Goal: Communication & Community: Answer question/provide support

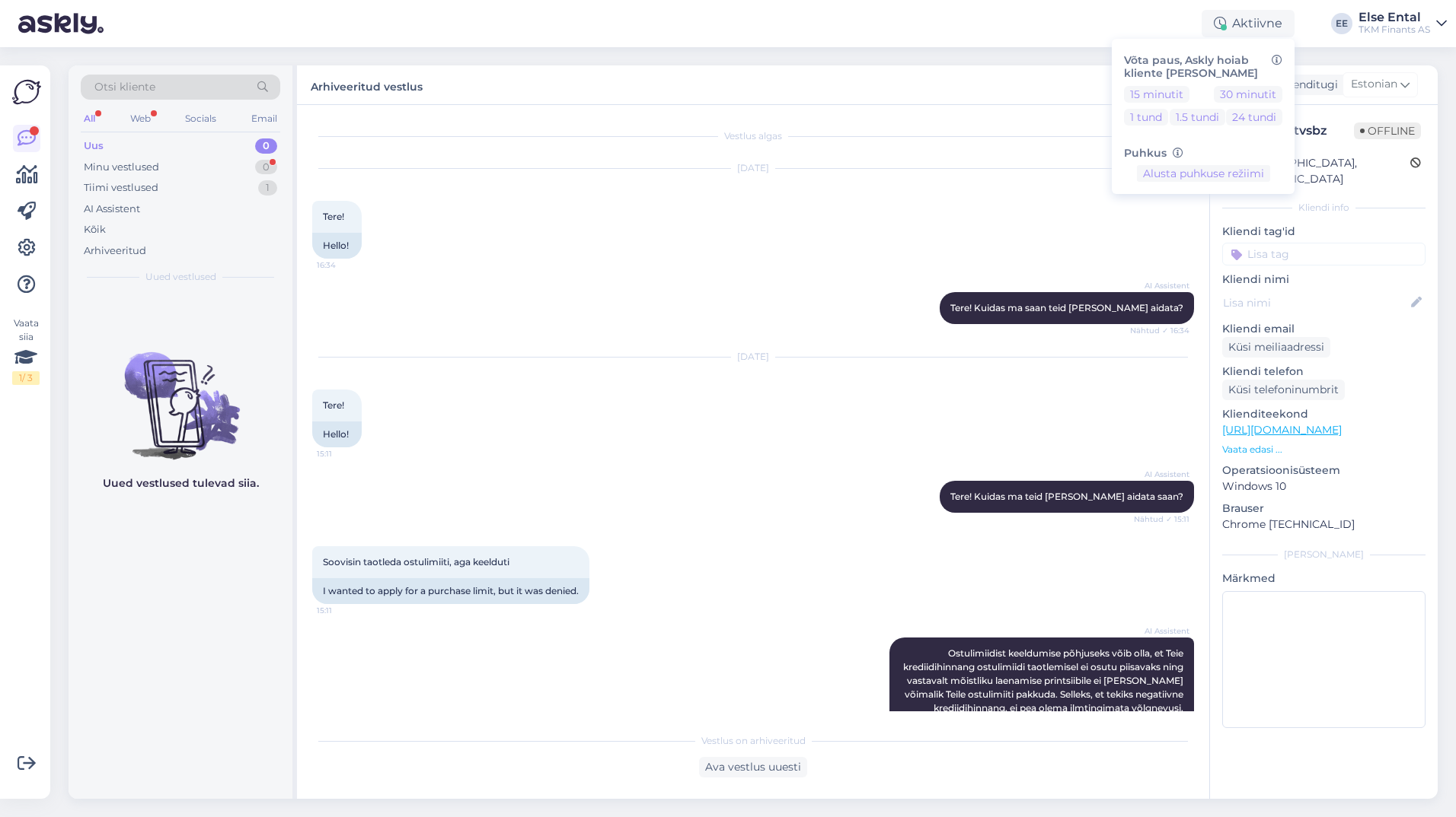
scroll to position [1478, 0]
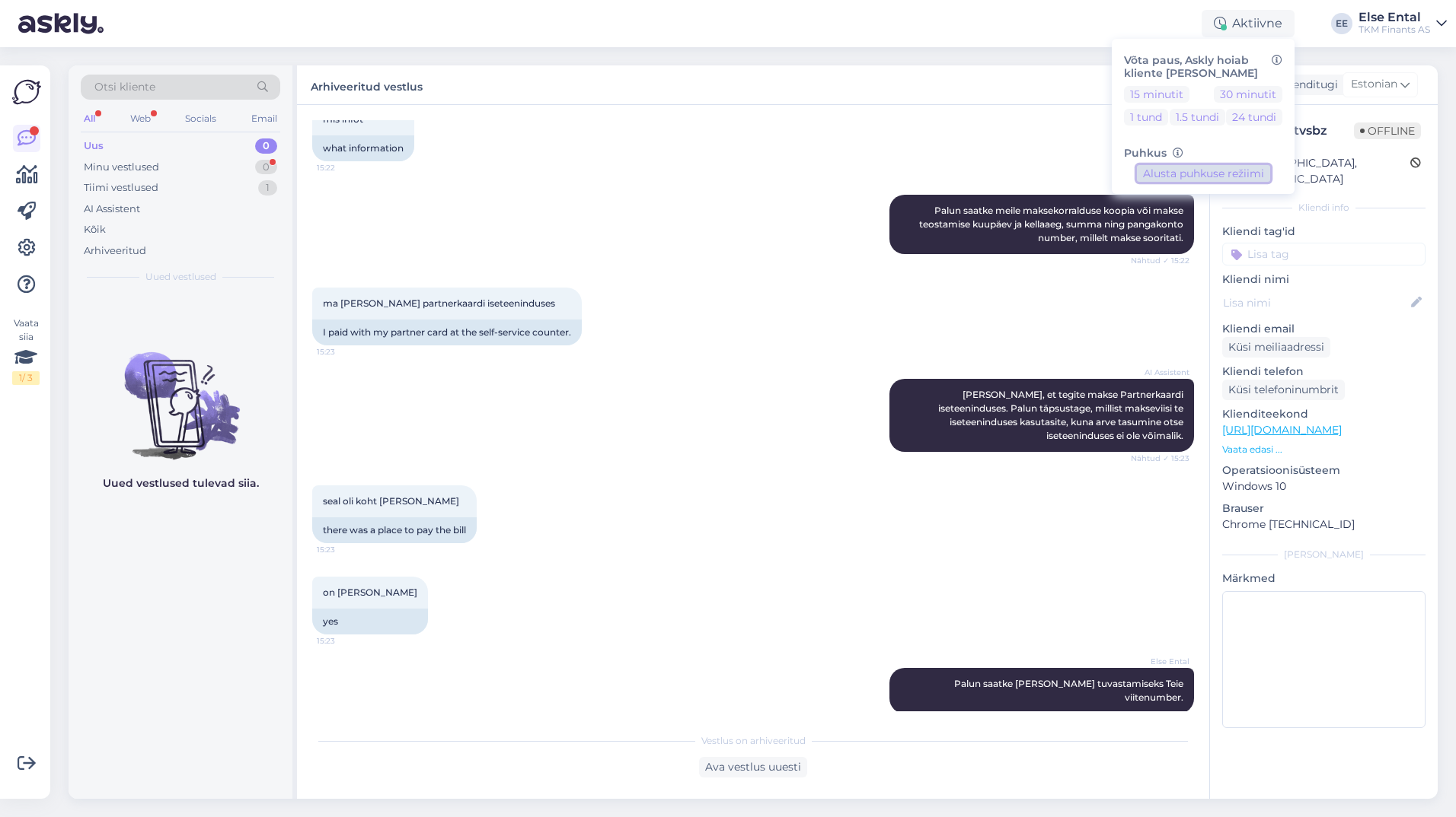
click at [1201, 174] on button "Alusta puhkuse režiimi" at bounding box center [1203, 173] width 134 height 17
click at [115, 150] on div "Uus 0" at bounding box center [180, 146] width 199 height 21
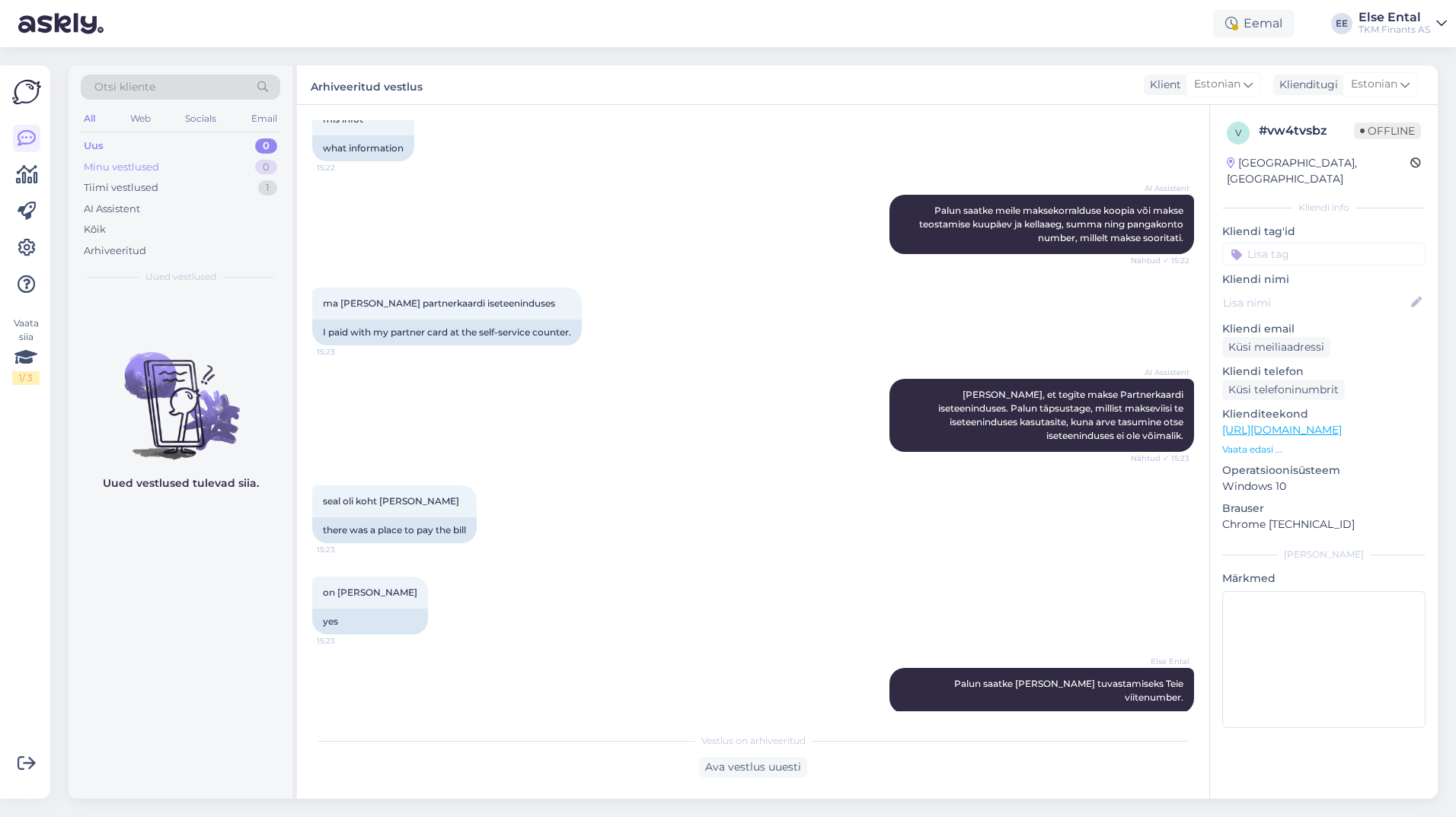
click at [111, 167] on div "Minu vestlused" at bounding box center [121, 167] width 76 height 15
click at [128, 249] on div "Arhiveeritud" at bounding box center [115, 251] width 63 height 15
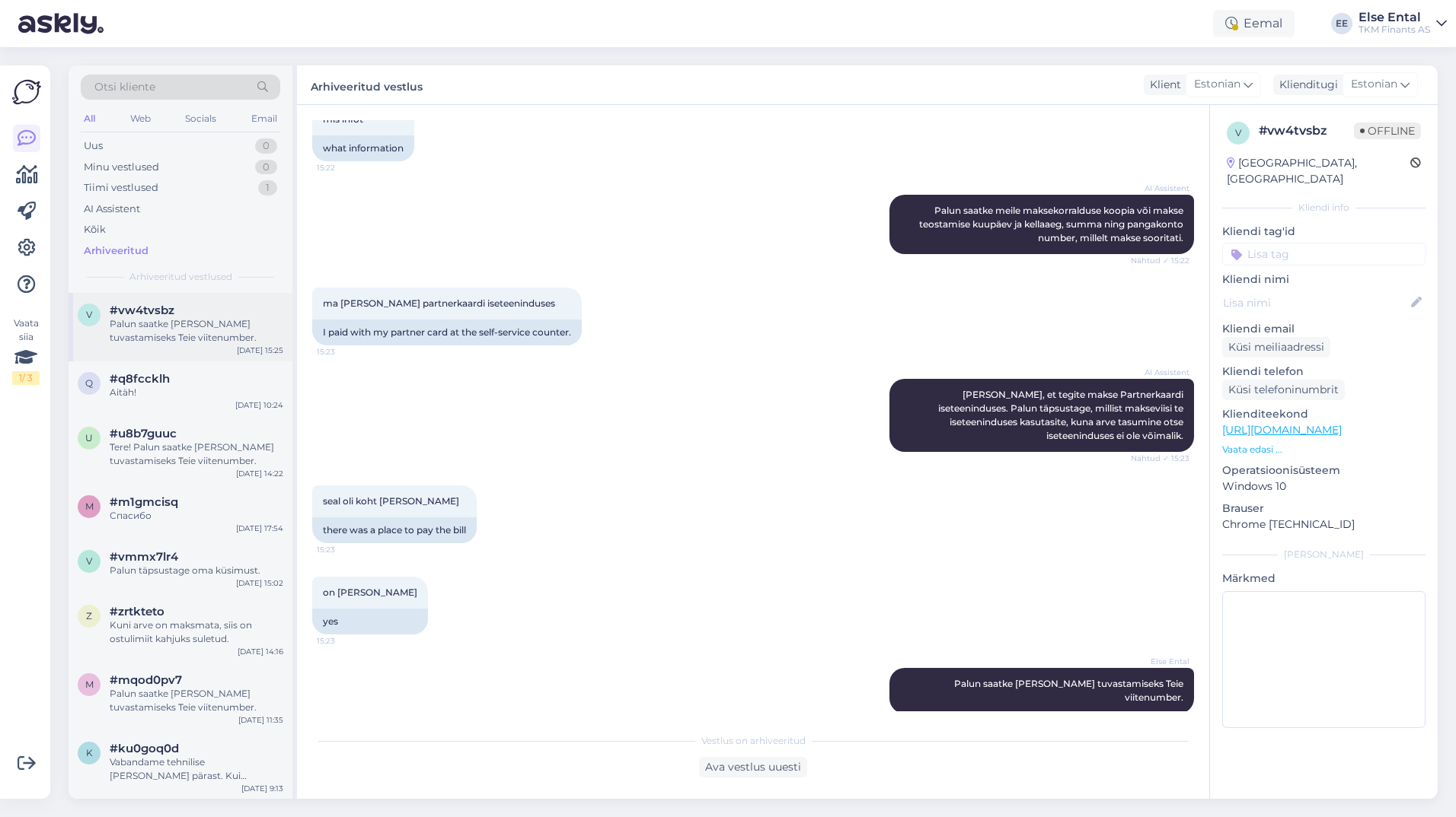
click at [144, 333] on div "Palun saatke [PERSON_NAME] tuvastamiseks Teie viitenumber." at bounding box center [196, 331] width 174 height 27
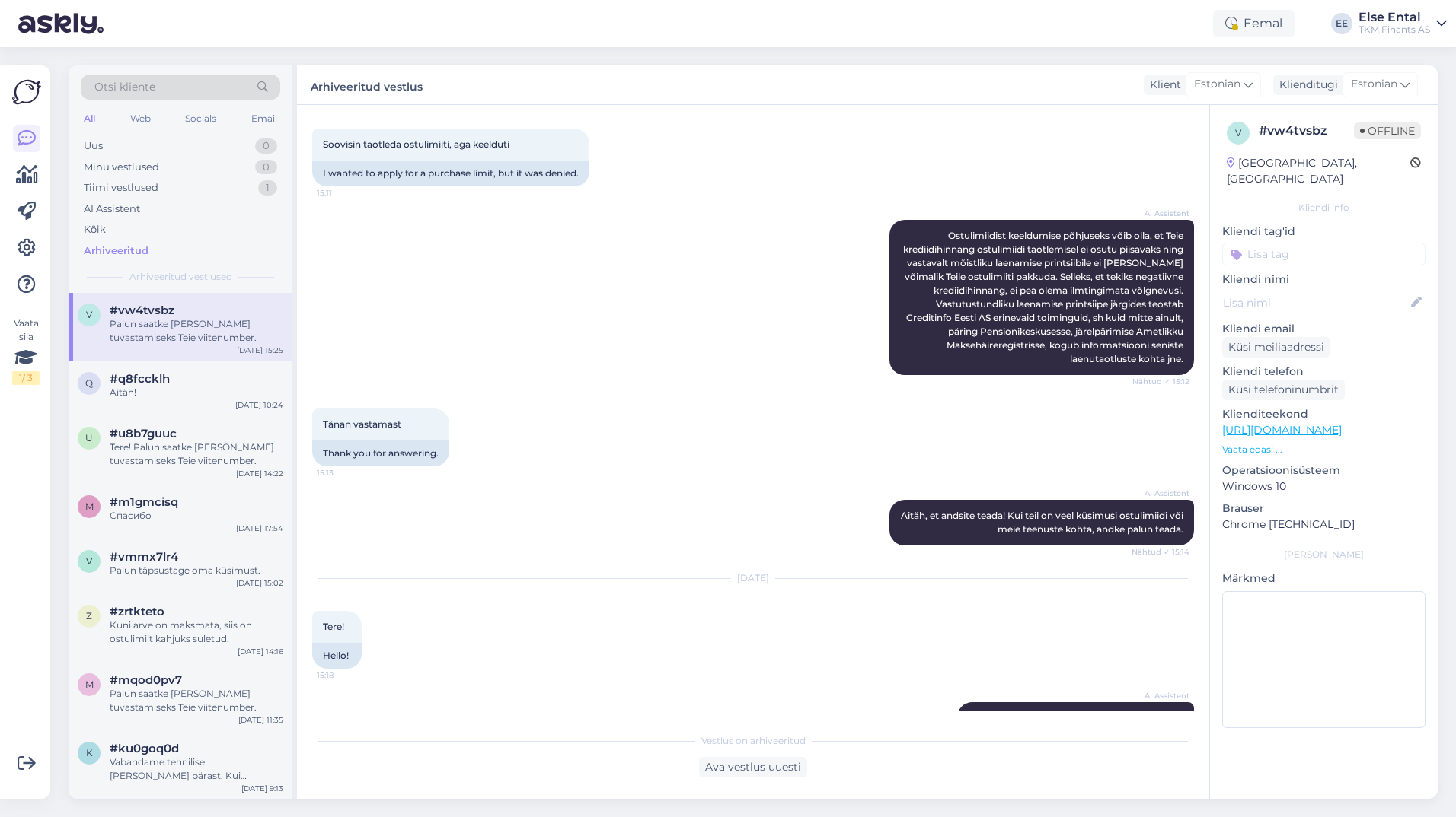
scroll to position [0, 0]
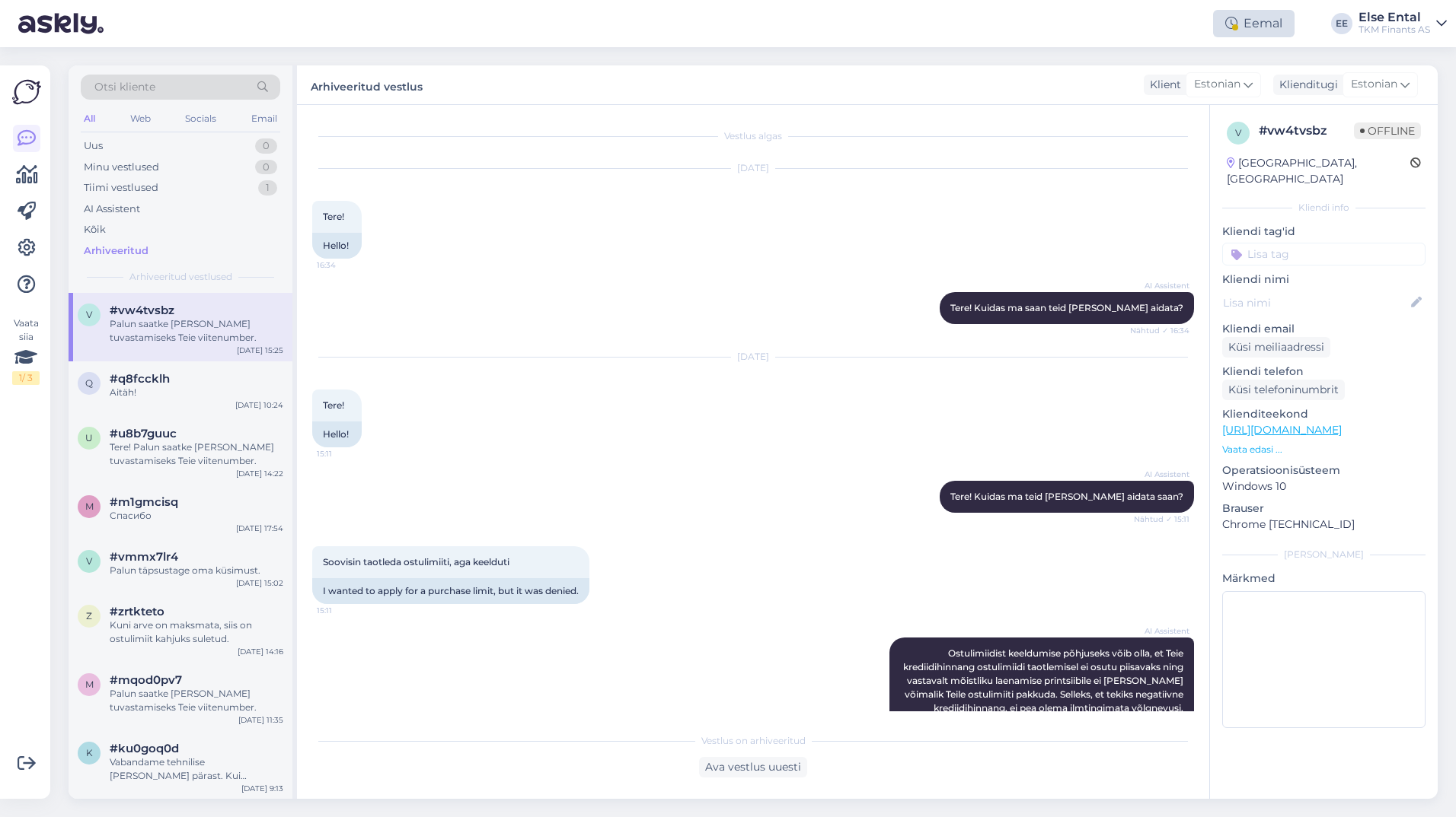
click at [1269, 27] on div "Eemal" at bounding box center [1253, 23] width 81 height 27
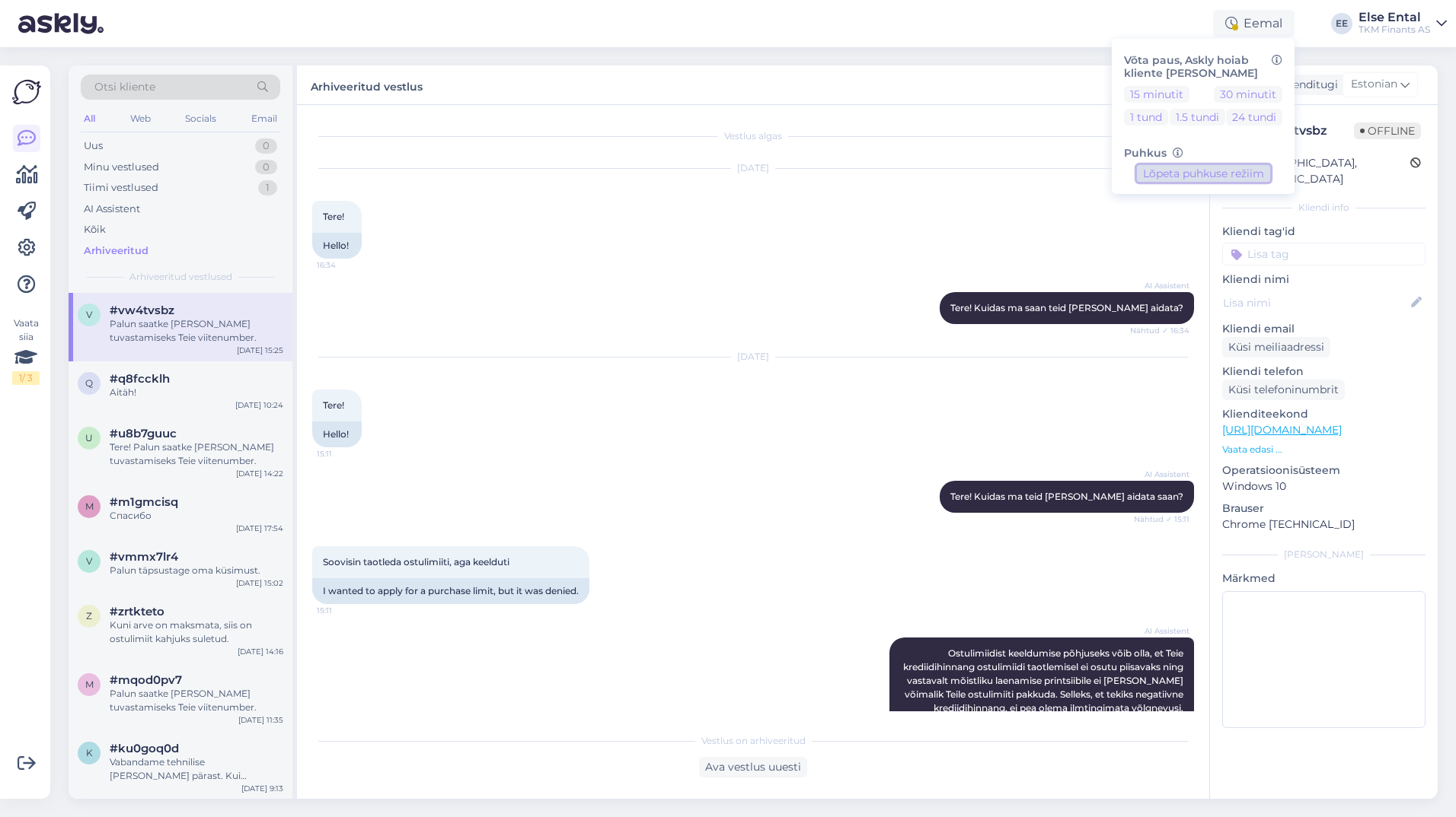
click at [1181, 178] on button "Lõpeta puhkuse režiim" at bounding box center [1203, 173] width 134 height 17
click at [782, 200] on div "[DATE] Tere! 16:34 Hello!" at bounding box center [753, 213] width 882 height 123
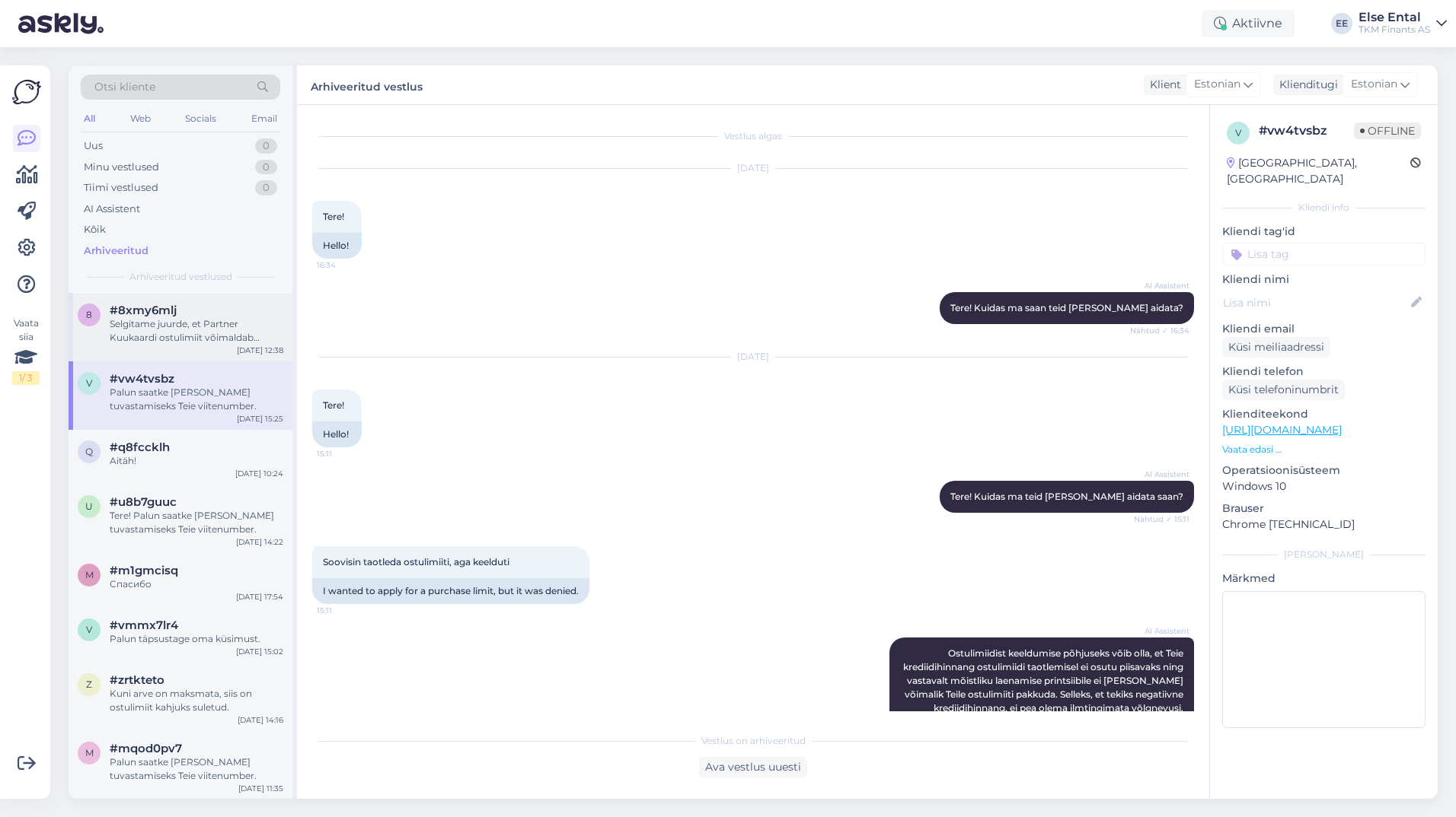
click at [154, 329] on div "Selgitame juurde, et Partner Kuukaardi ostulimiit võimaldab kliendil soetada [P…" at bounding box center [196, 331] width 174 height 27
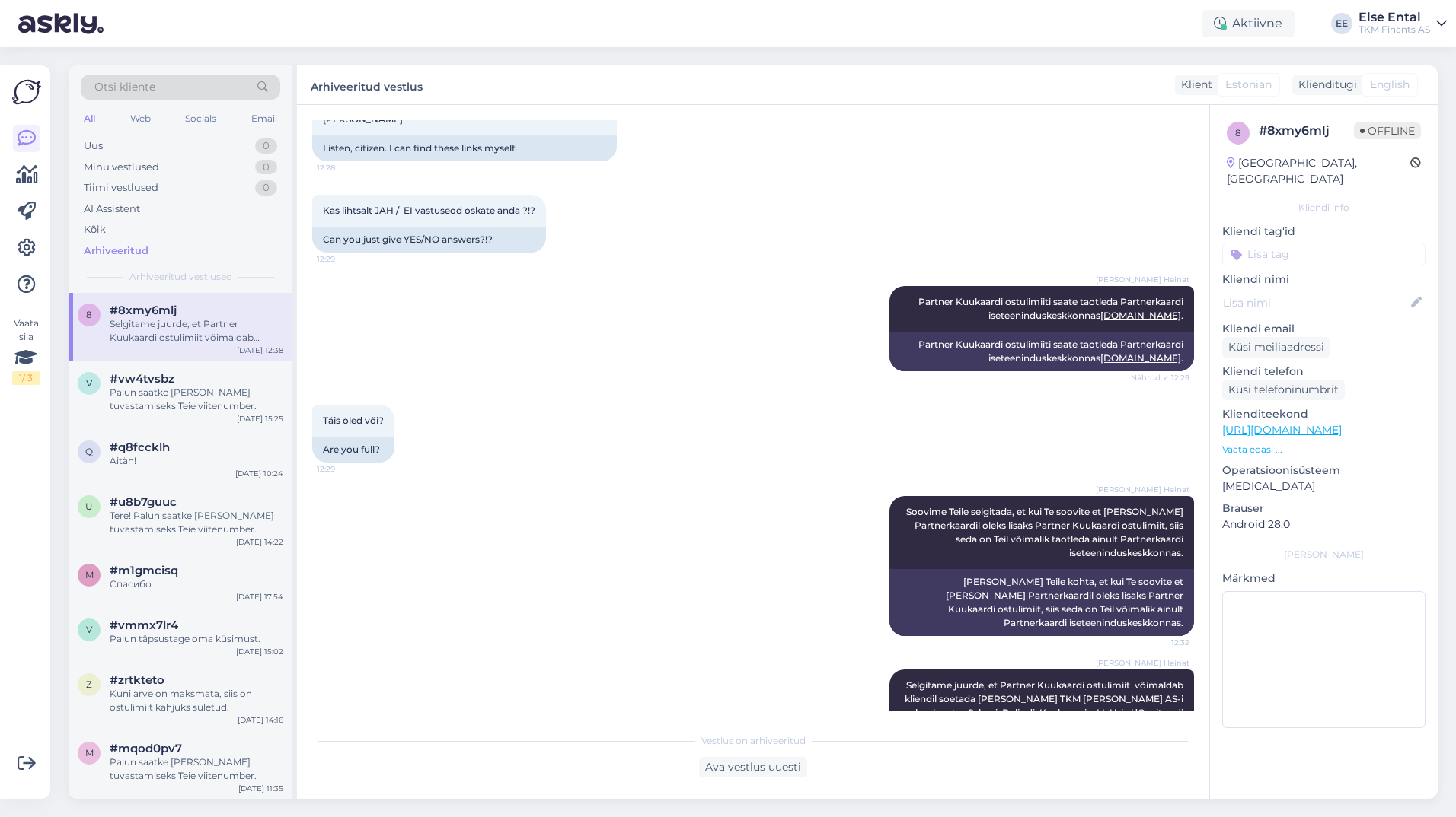
scroll to position [2287, 0]
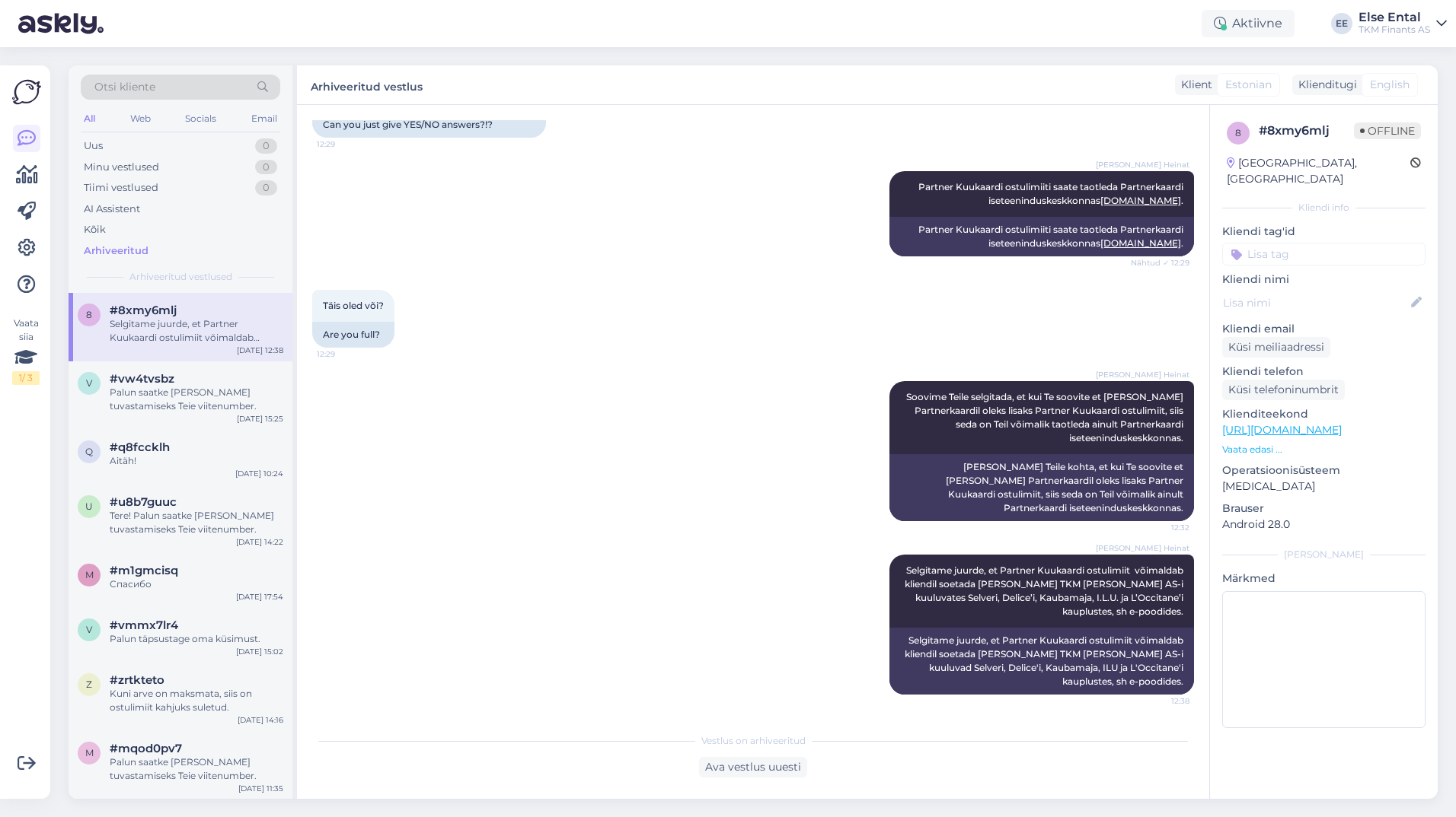
click at [603, 548] on div "[PERSON_NAME] Heinat Selgitame juurde, et Partner Kuukaardi ostulimiit võimalda…" at bounding box center [753, 625] width 882 height 174
click at [125, 149] on div "Uus 1" at bounding box center [180, 146] width 199 height 21
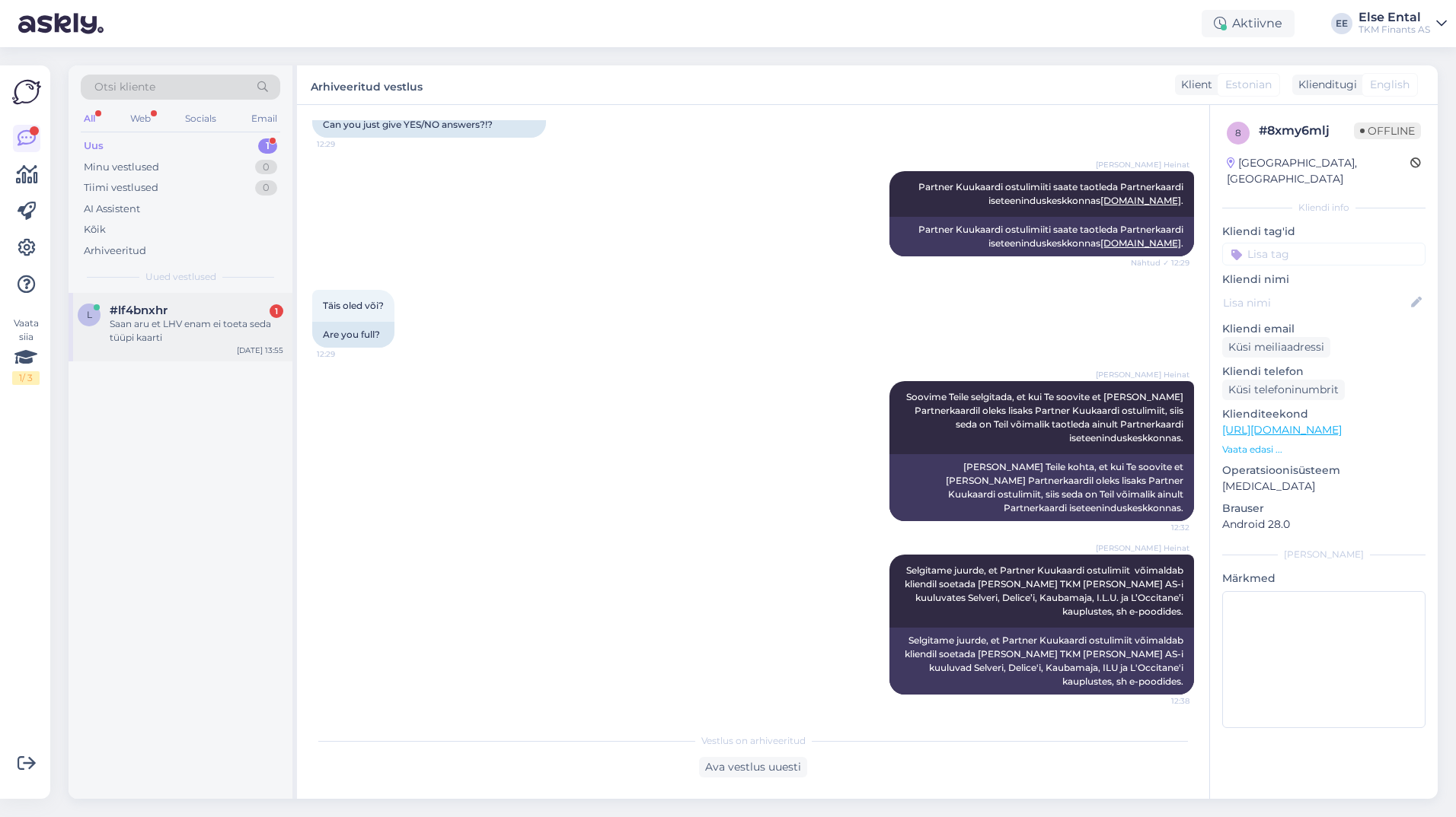
click at [168, 326] on div "Saan aru et LHV enam ei toeta seda tüüpi kaarti" at bounding box center [196, 331] width 174 height 27
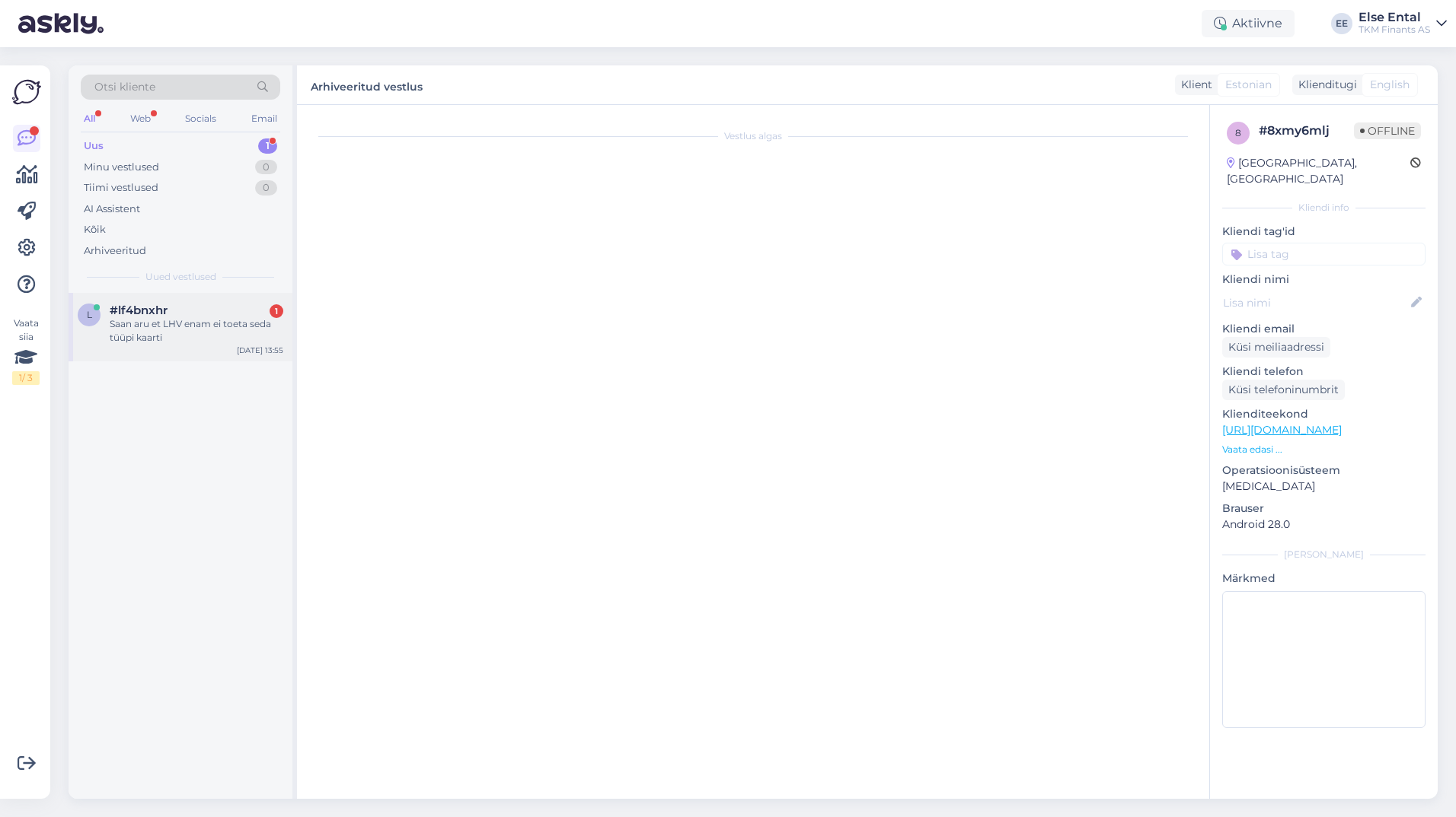
scroll to position [0, 0]
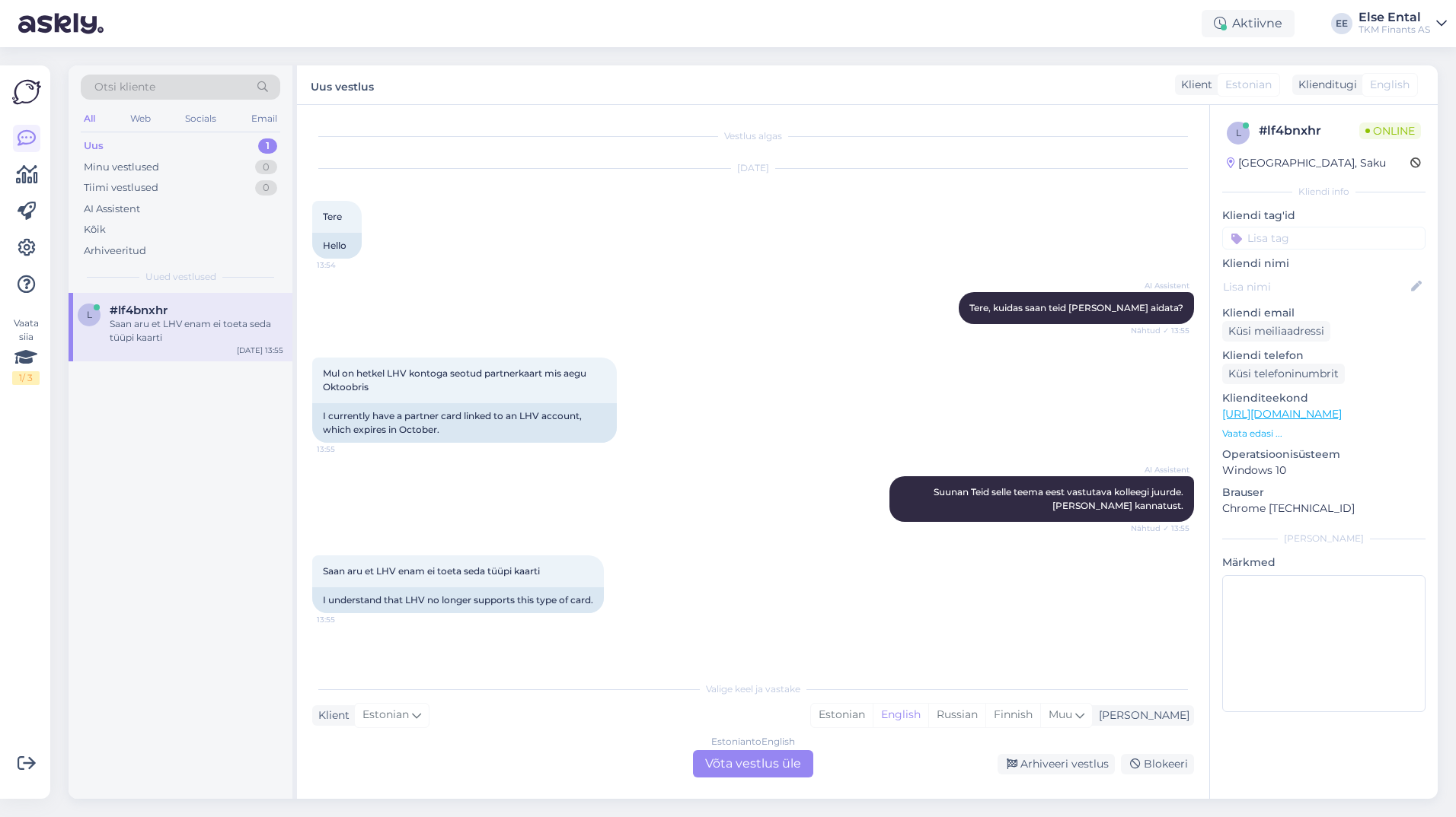
click at [775, 771] on div "Estonian to English Võta vestlus üle" at bounding box center [753, 764] width 121 height 27
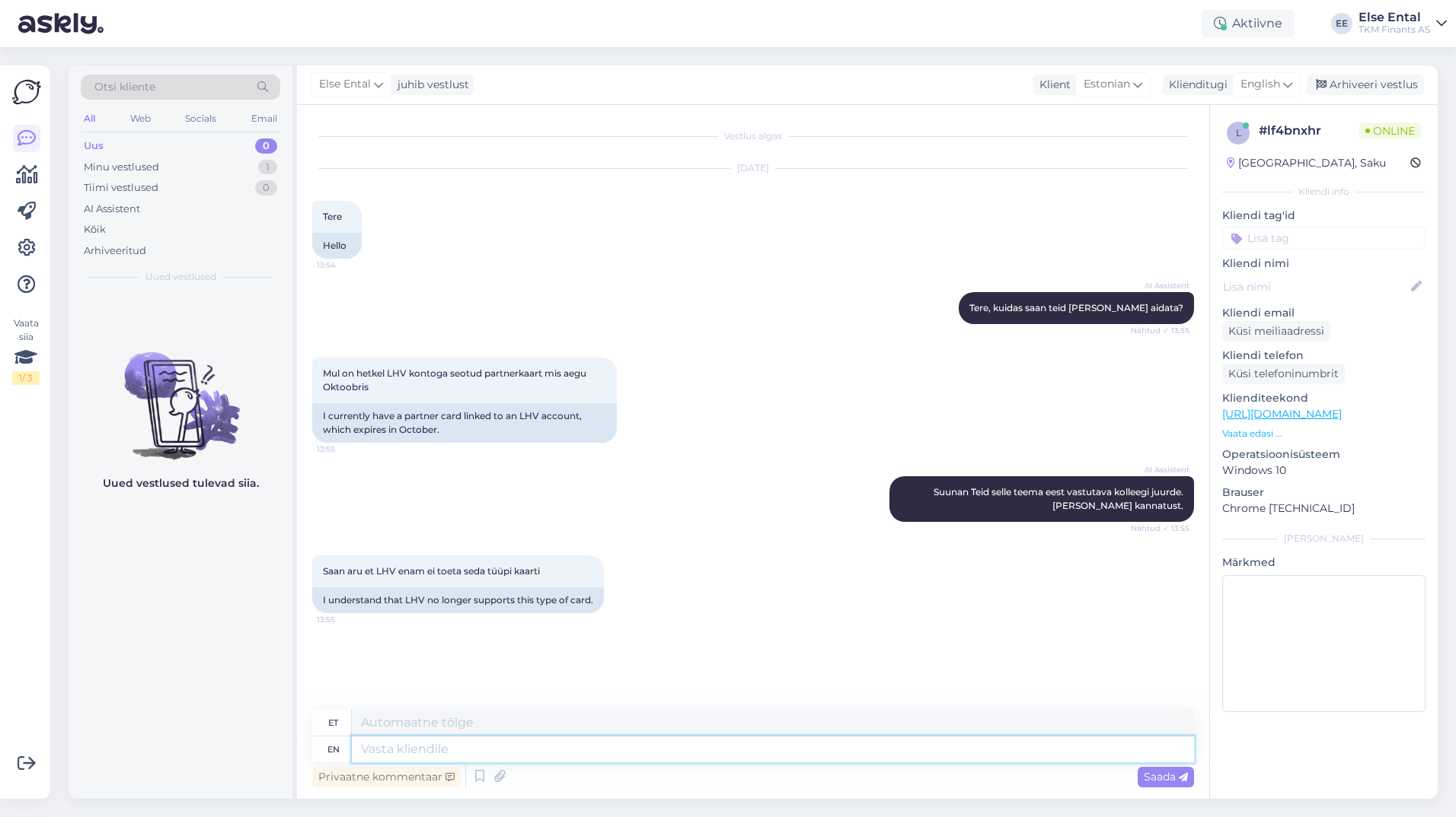
click at [620, 754] on textarea at bounding box center [772, 749] width 842 height 26
click at [1262, 76] on span "English" at bounding box center [1260, 84] width 39 height 17
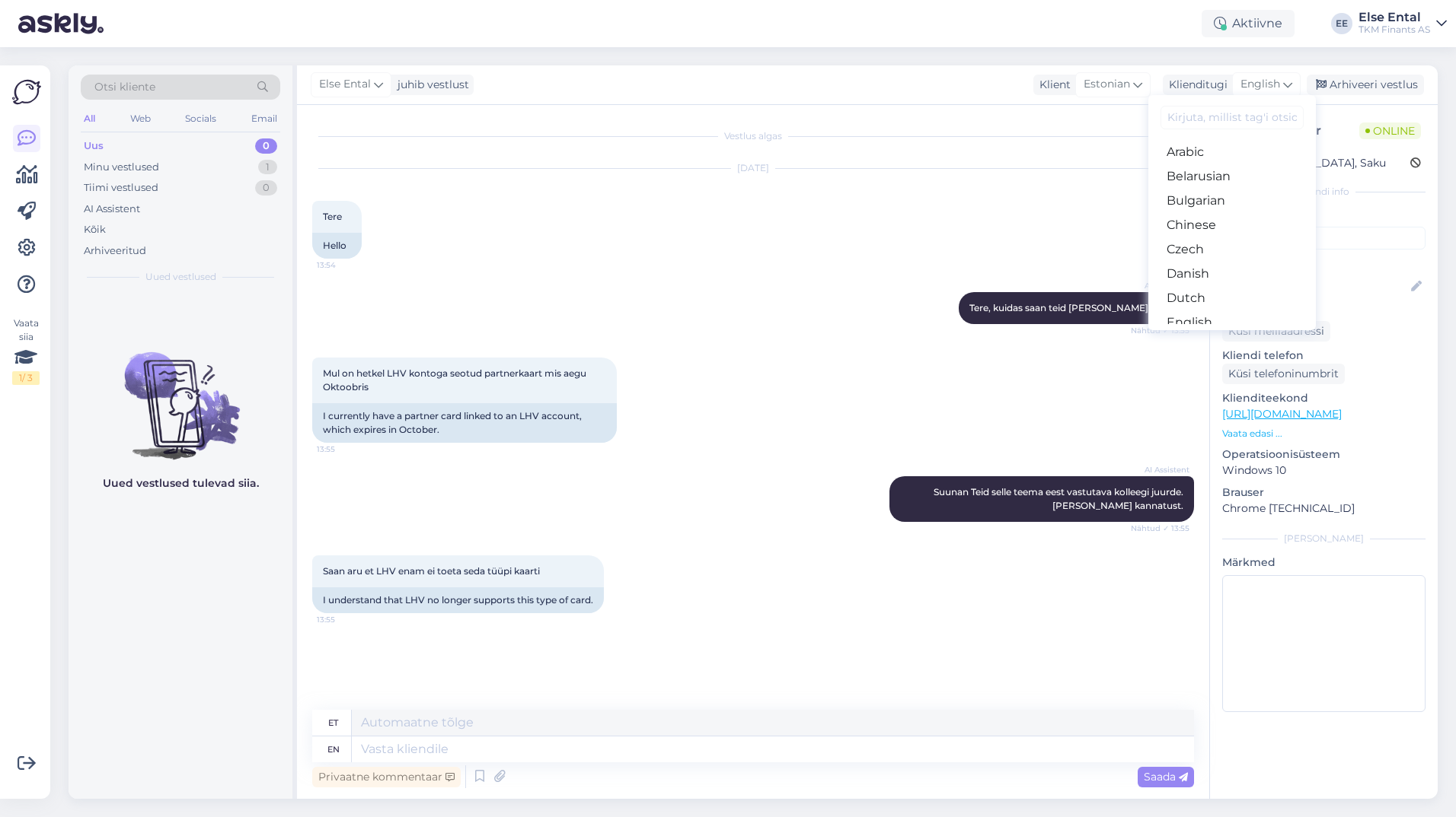
click at [1193, 335] on link "Estonian" at bounding box center [1232, 347] width 167 height 24
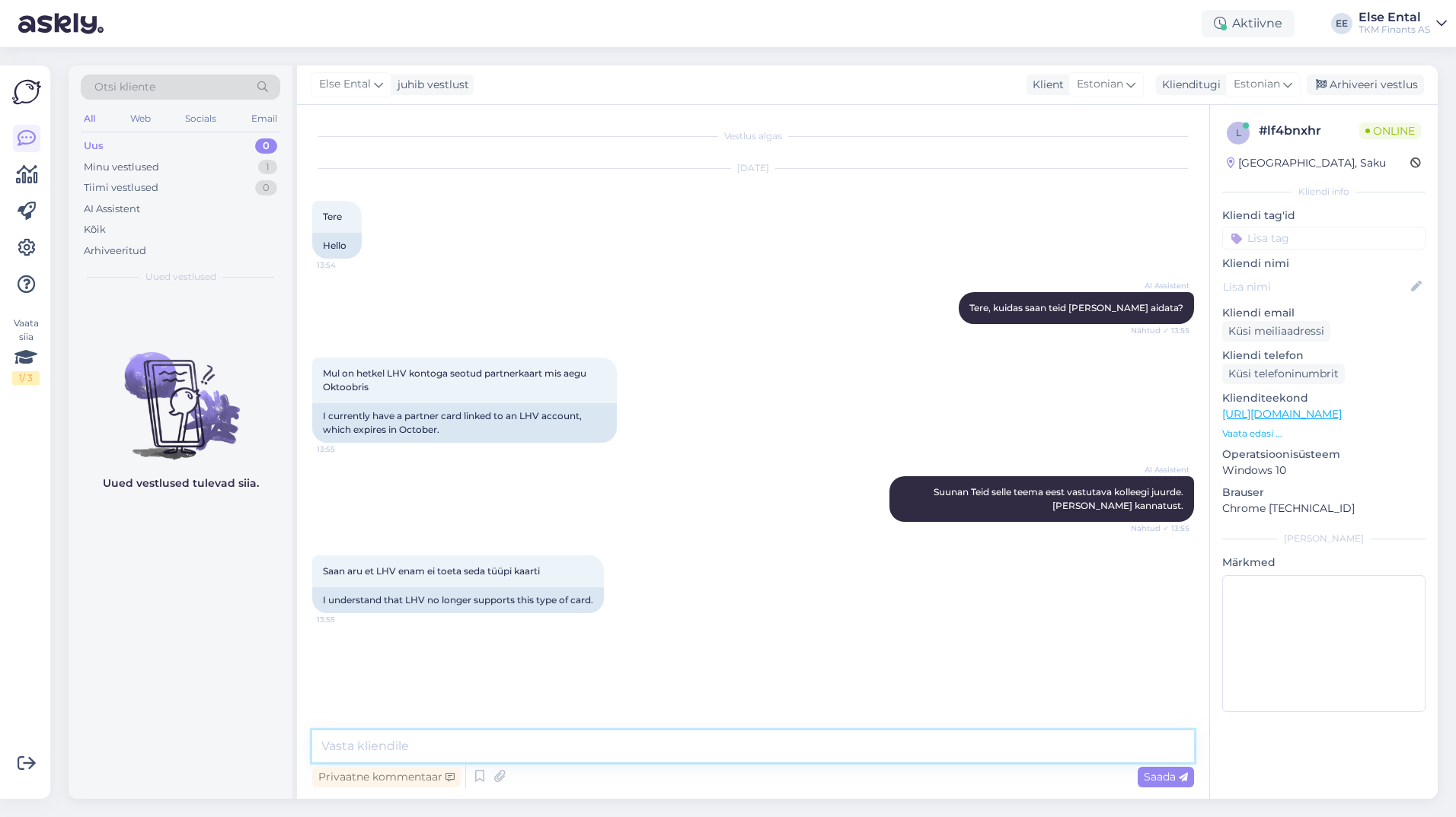
click at [546, 735] on textarea at bounding box center [753, 747] width 882 height 32
click at [537, 734] on textarea at bounding box center [753, 747] width 882 height 32
click at [534, 753] on textarea at bounding box center [753, 747] width 882 height 32
click at [377, 751] on textarea at bounding box center [753, 747] width 882 height 32
type textarea "LHV tõepoolest enam ei toeta seda tüüpi kaarte."
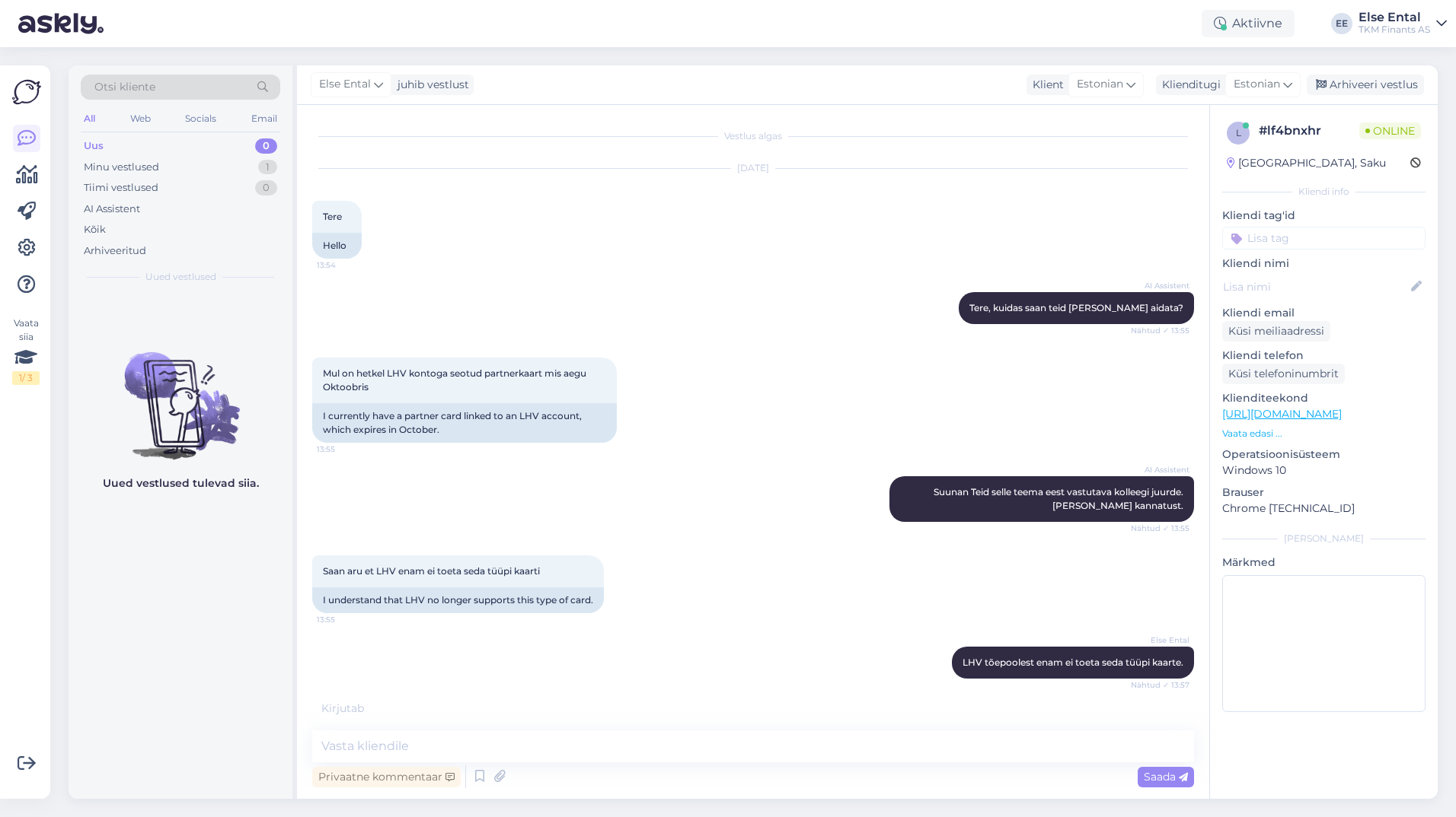
click at [227, 764] on div "Uued vestlused tulevad siia." at bounding box center [180, 545] width 224 height 506
click at [112, 252] on div "Arhiveeritud" at bounding box center [115, 251] width 63 height 15
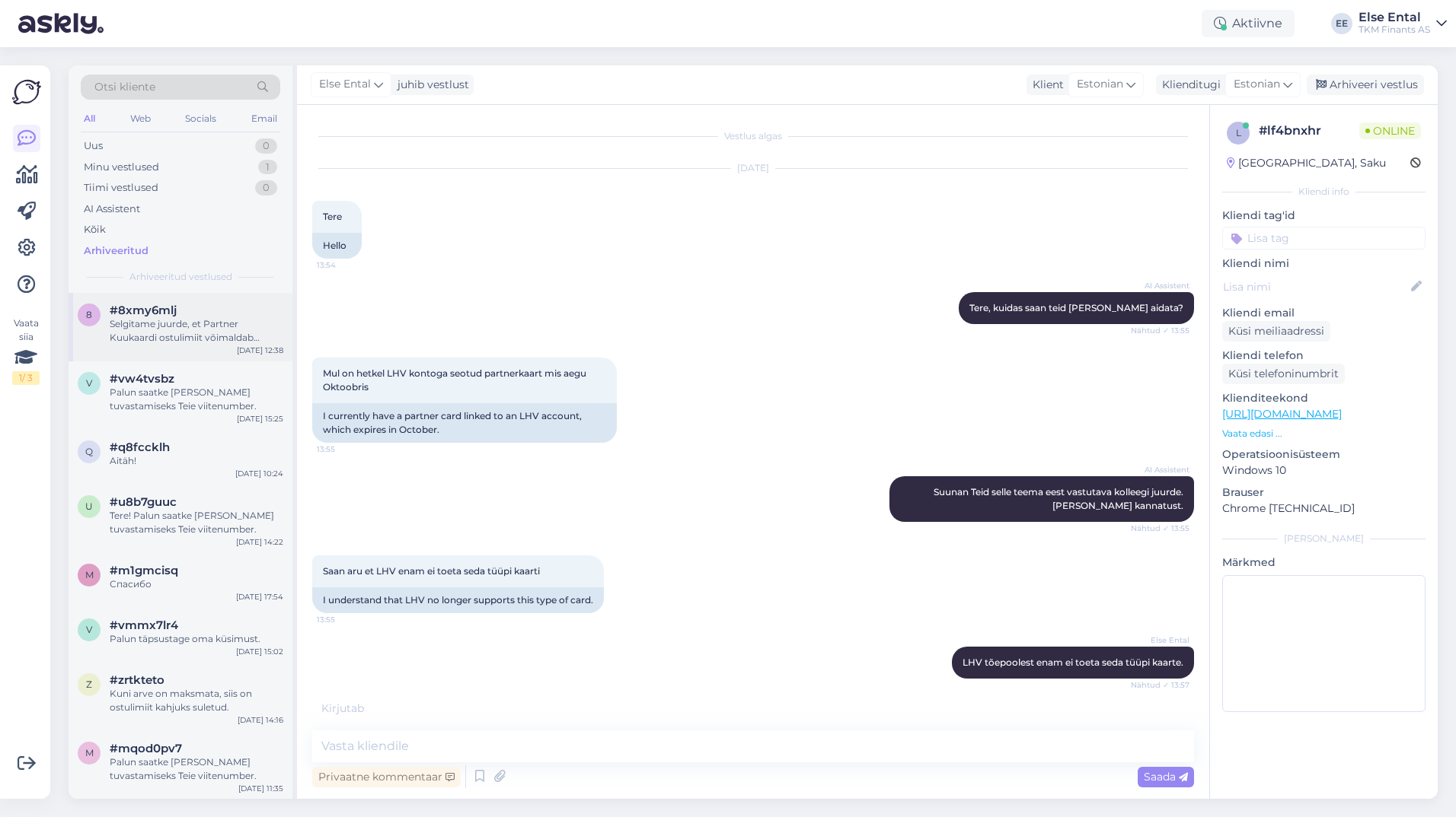
click at [113, 318] on div "Selgitame juurde, et Partner Kuukaardi ostulimiit võimaldab kliendil soetada [P…" at bounding box center [196, 331] width 174 height 27
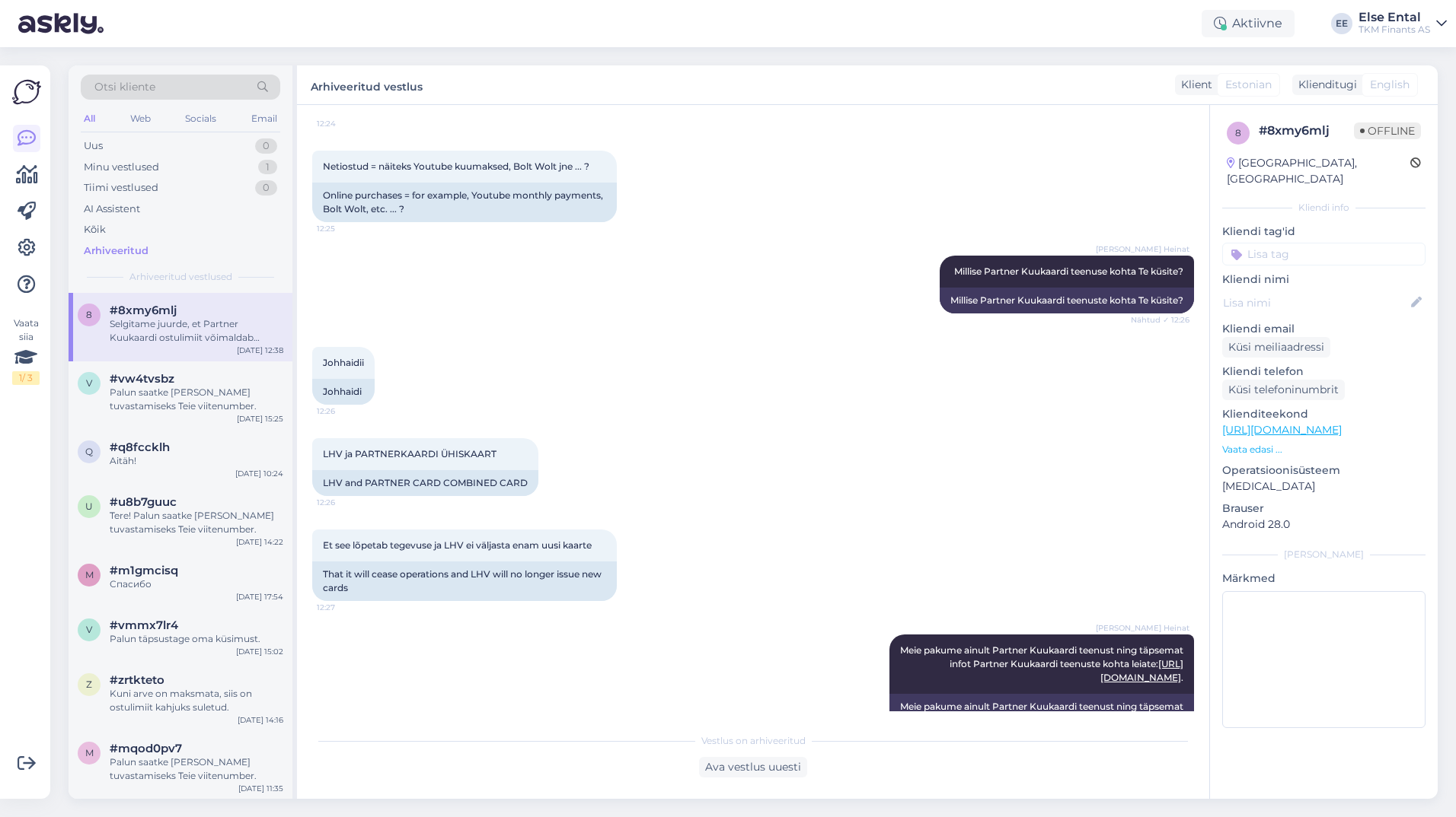
scroll to position [1522, 0]
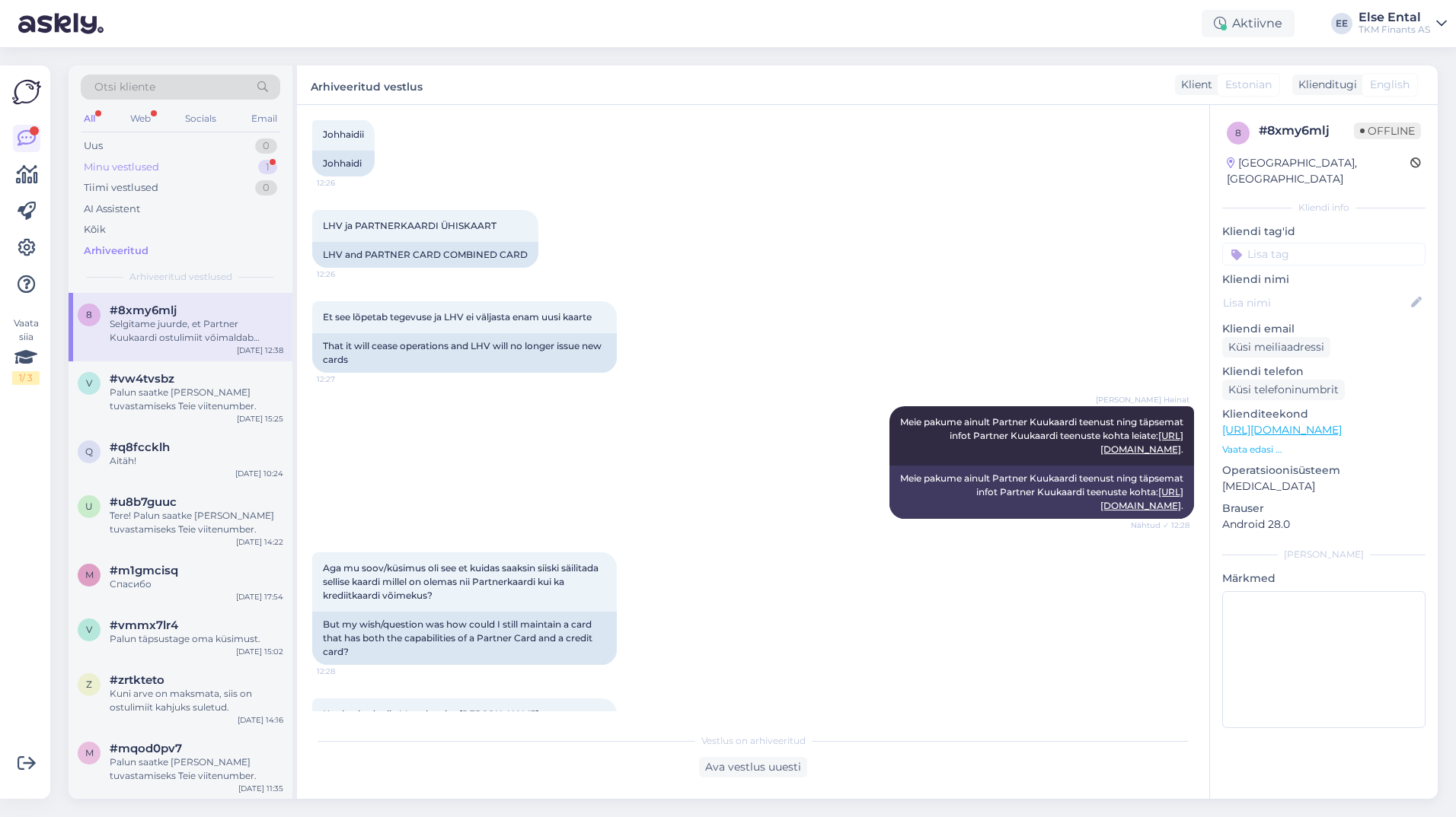
click at [93, 171] on div "Minu vestlused" at bounding box center [121, 167] width 76 height 15
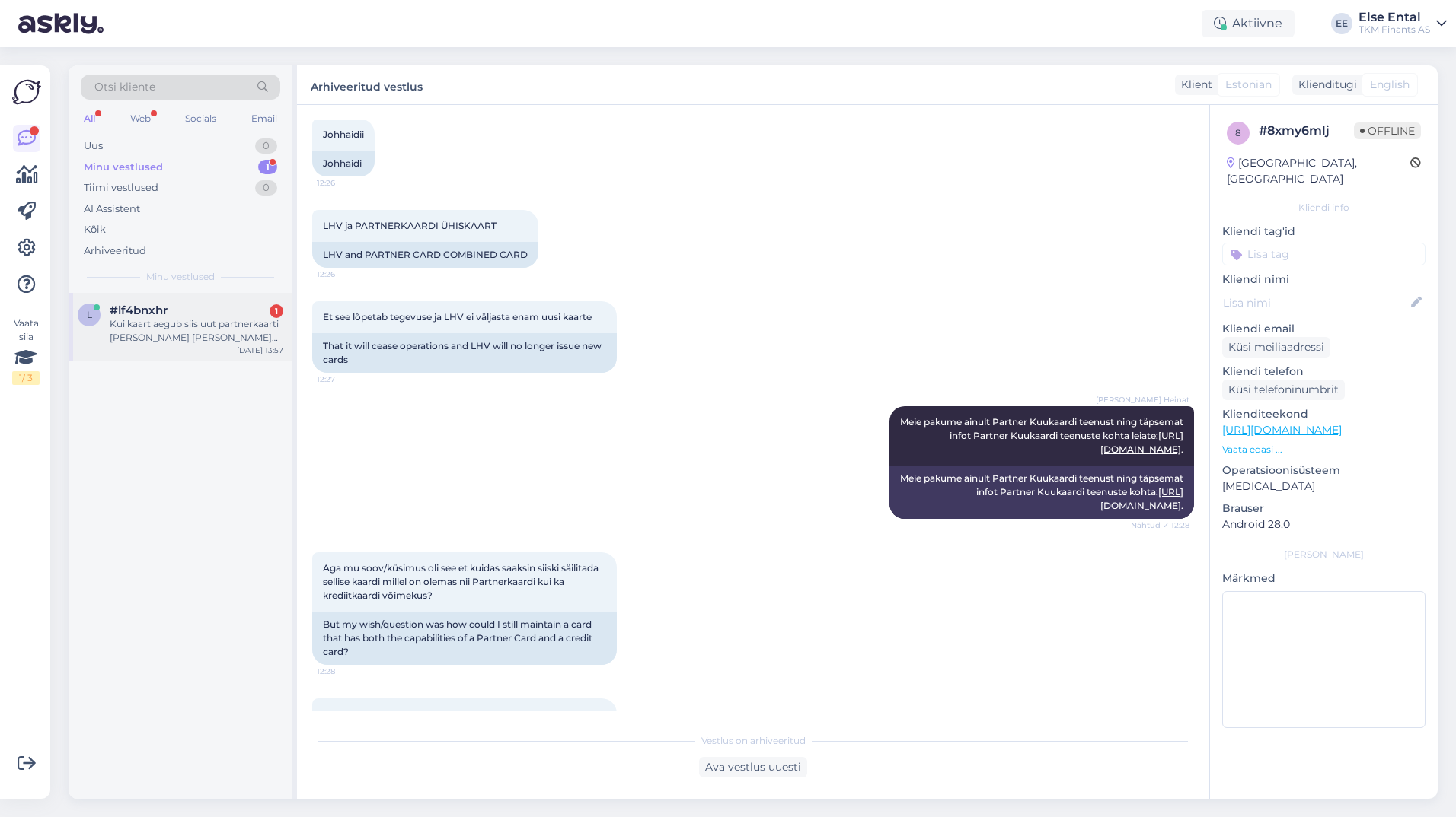
click at [134, 339] on div "Kui kaart aegub siis uut partnerkaarti [PERSON_NAME] [PERSON_NAME] edastata?" at bounding box center [196, 331] width 174 height 27
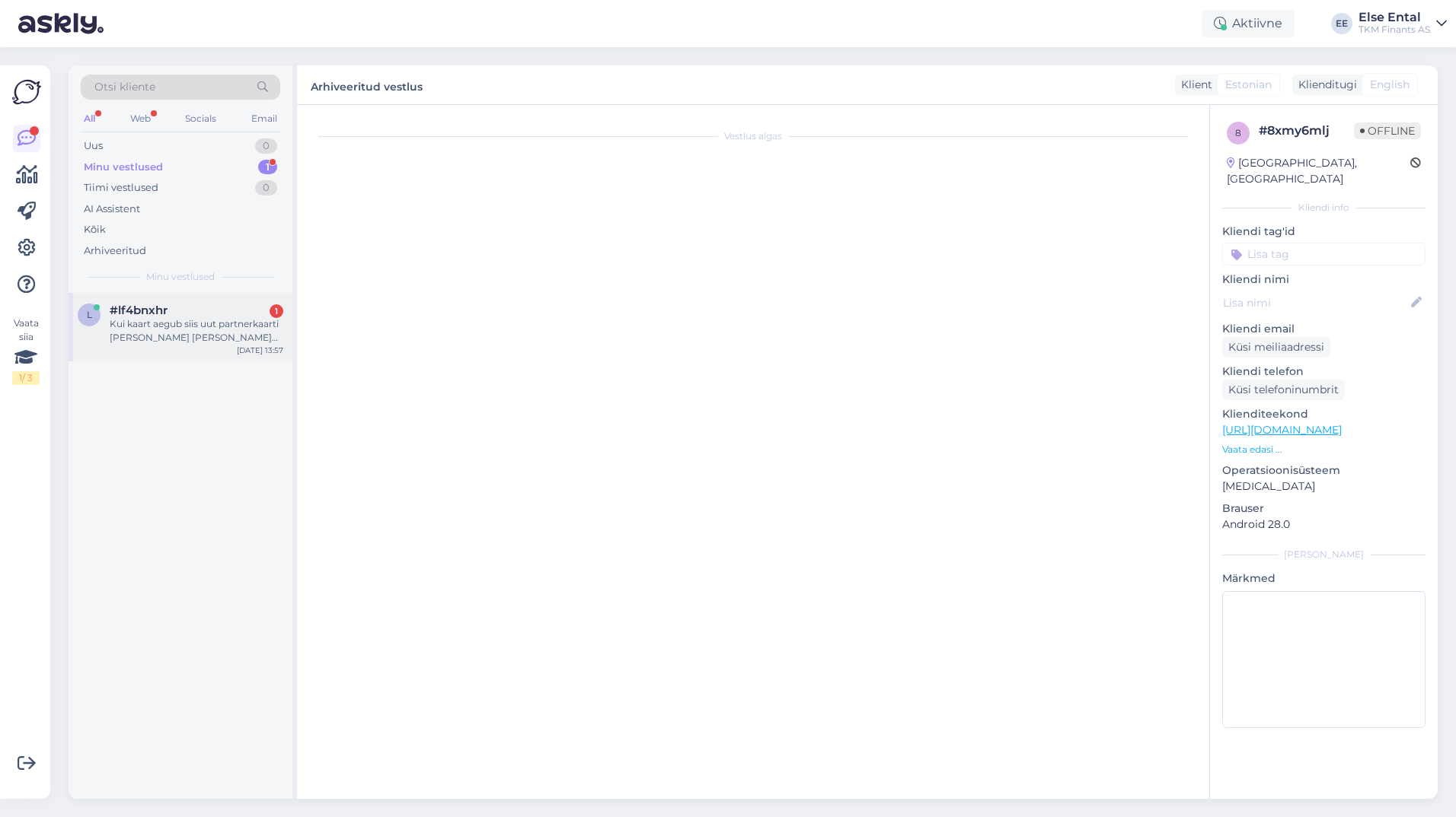
scroll to position [44, 0]
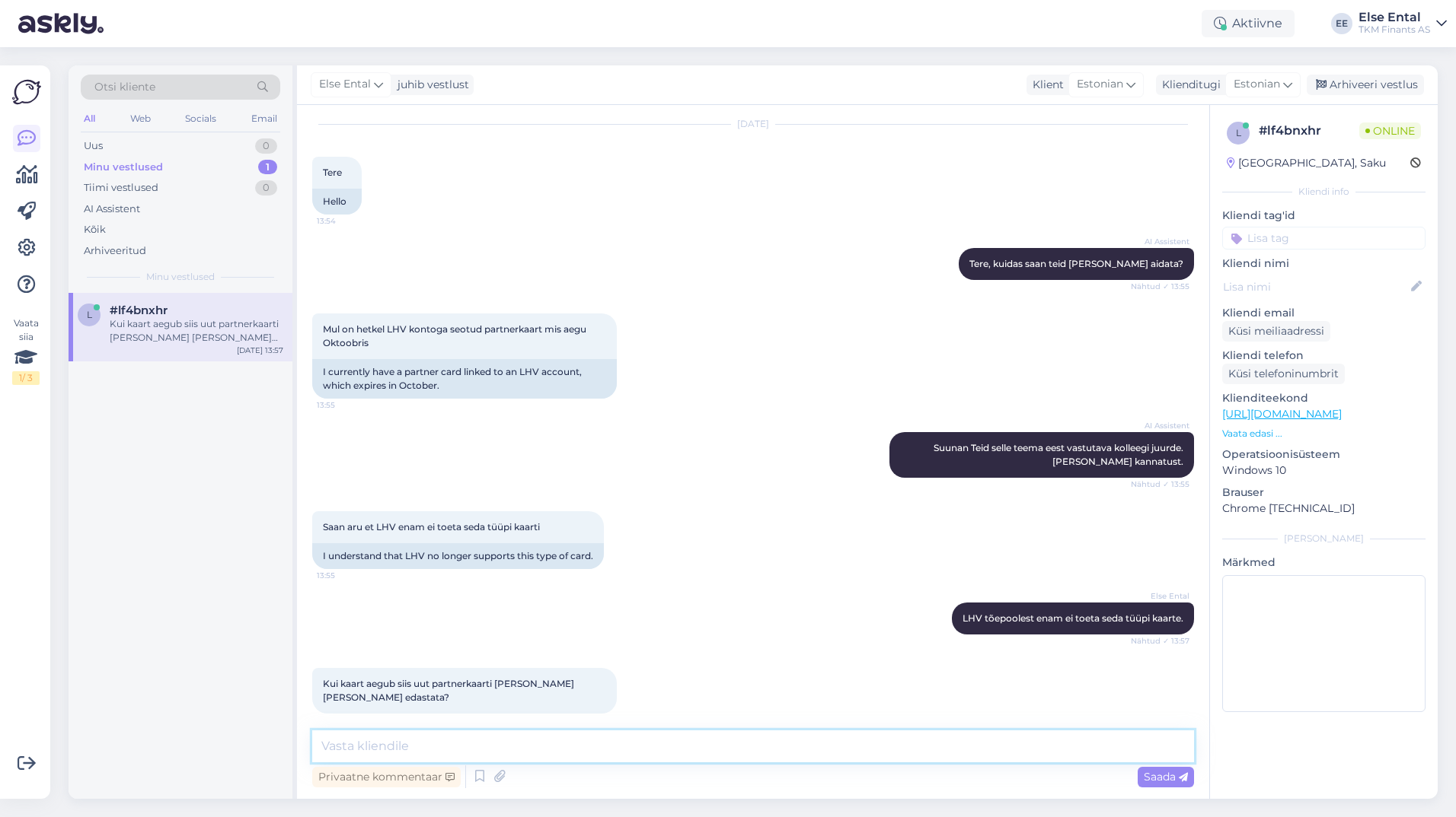
click at [581, 732] on textarea at bounding box center [753, 747] width 882 height 32
click at [121, 248] on div "Arhiveeritud" at bounding box center [115, 251] width 63 height 15
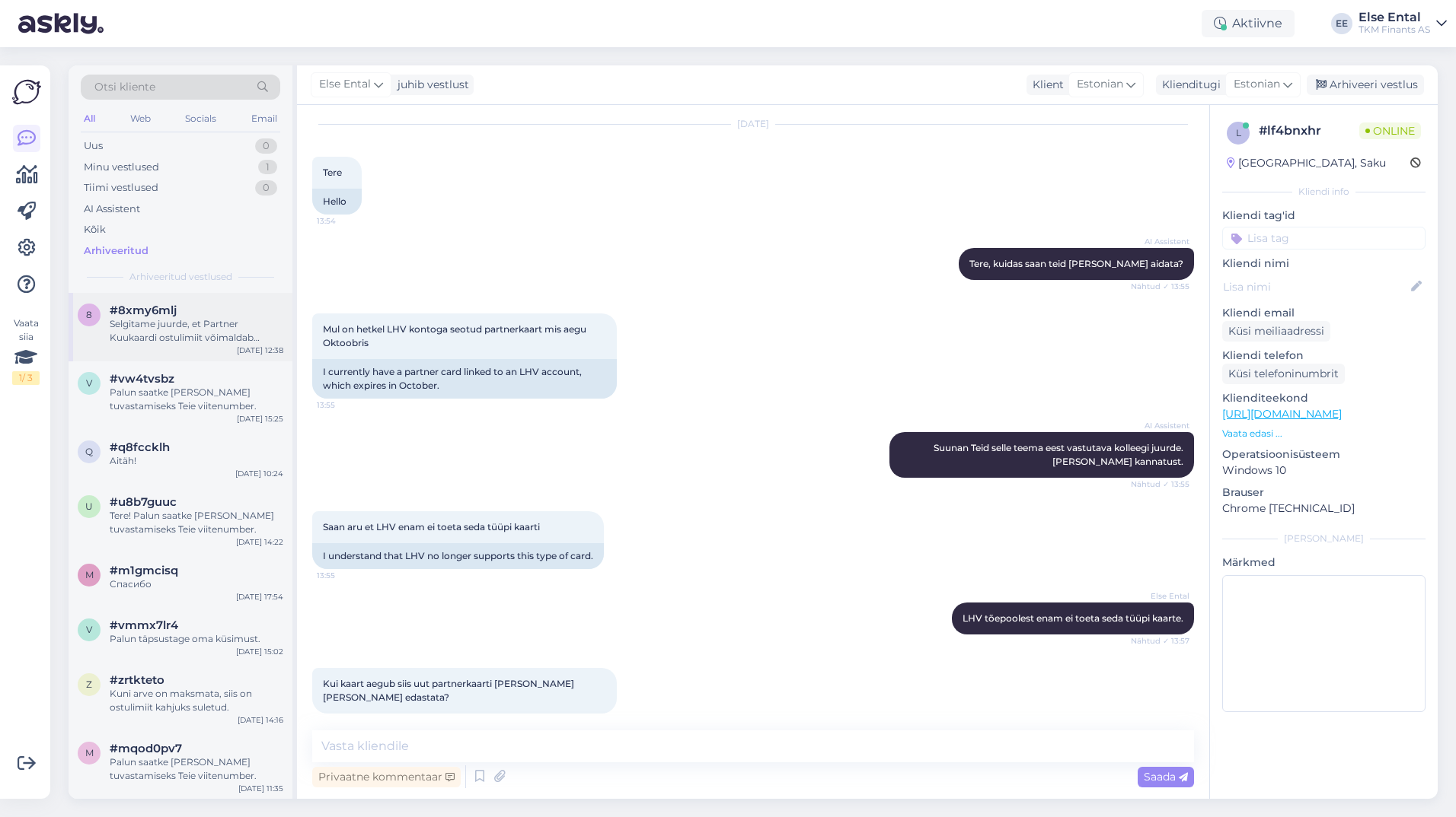
click at [178, 313] on div "#8xmy6mlj" at bounding box center [196, 310] width 174 height 14
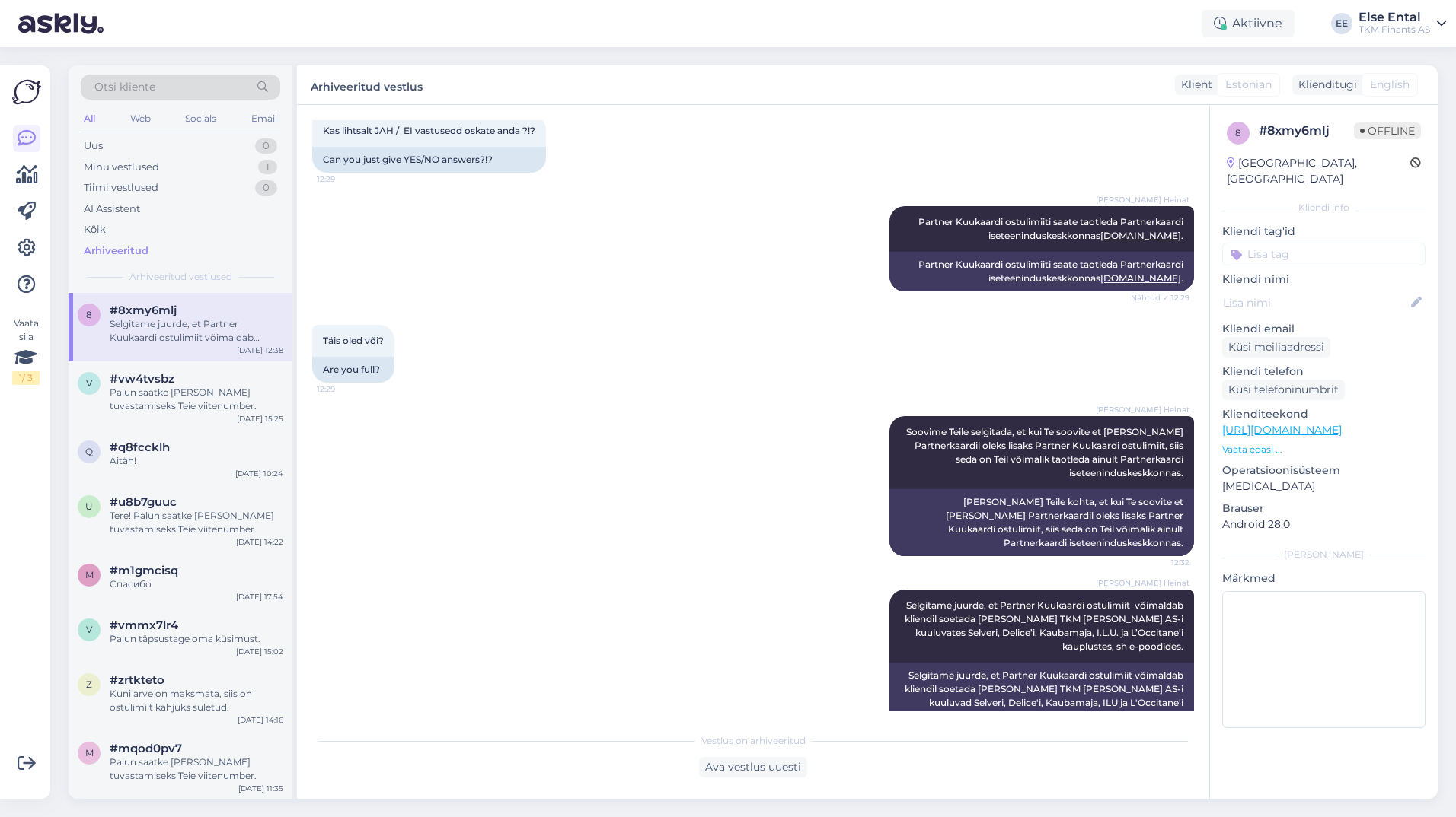
scroll to position [2287, 0]
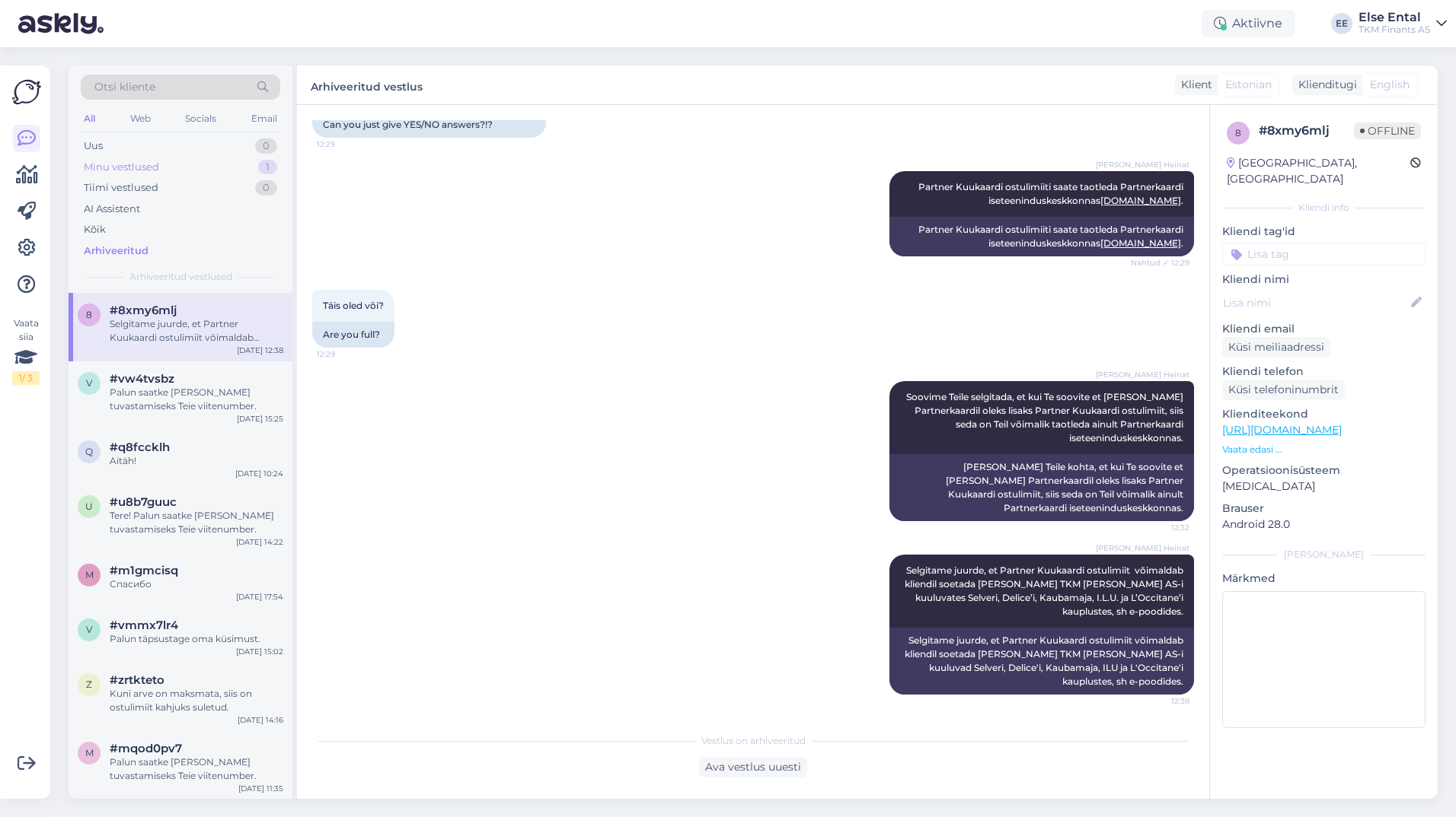
click at [125, 167] on div "Minu vestlused" at bounding box center [121, 167] width 76 height 15
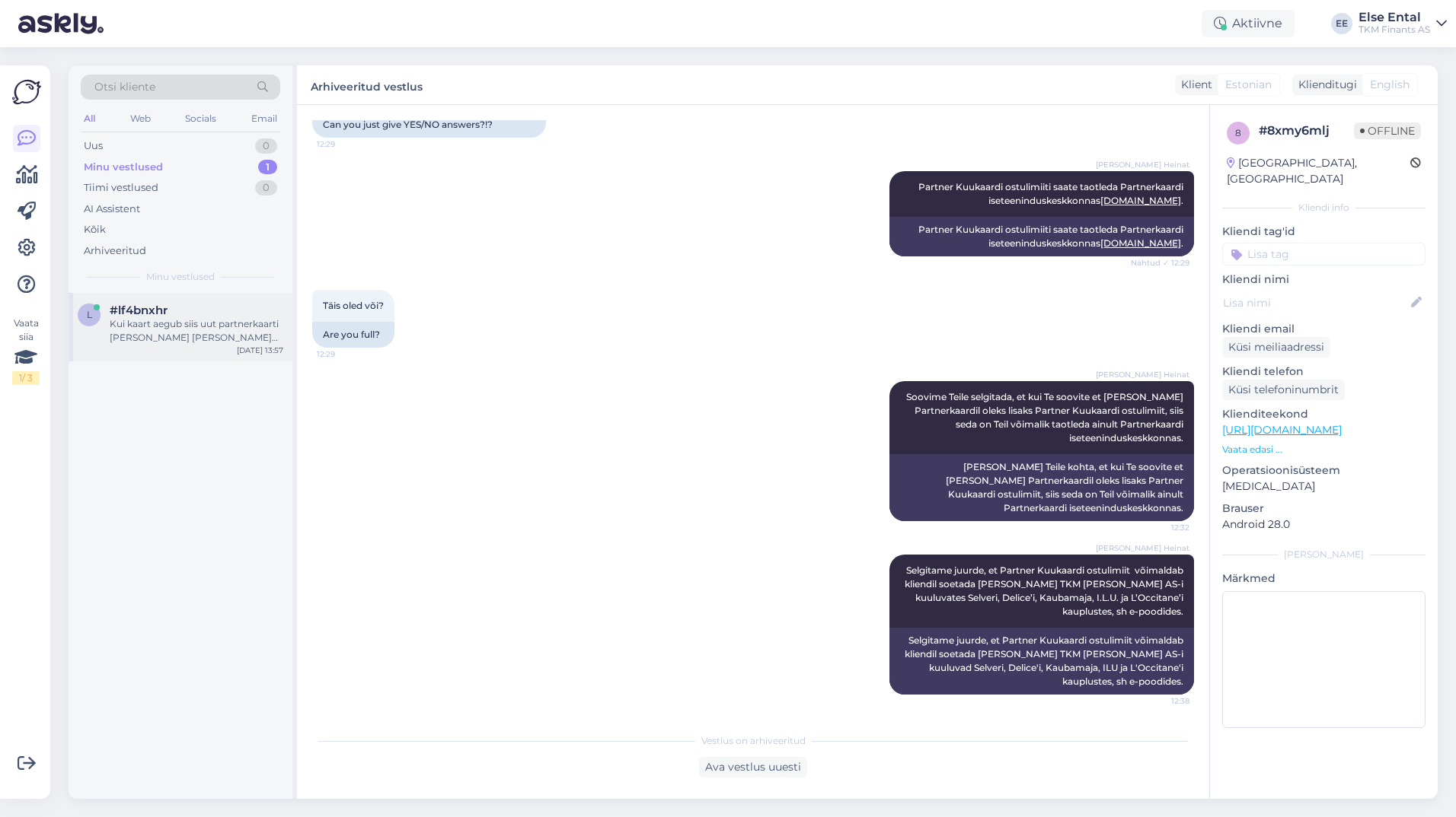
click at [149, 328] on div "Kui kaart aegub siis uut partnerkaarti [PERSON_NAME] [PERSON_NAME] edastata?" at bounding box center [196, 331] width 174 height 27
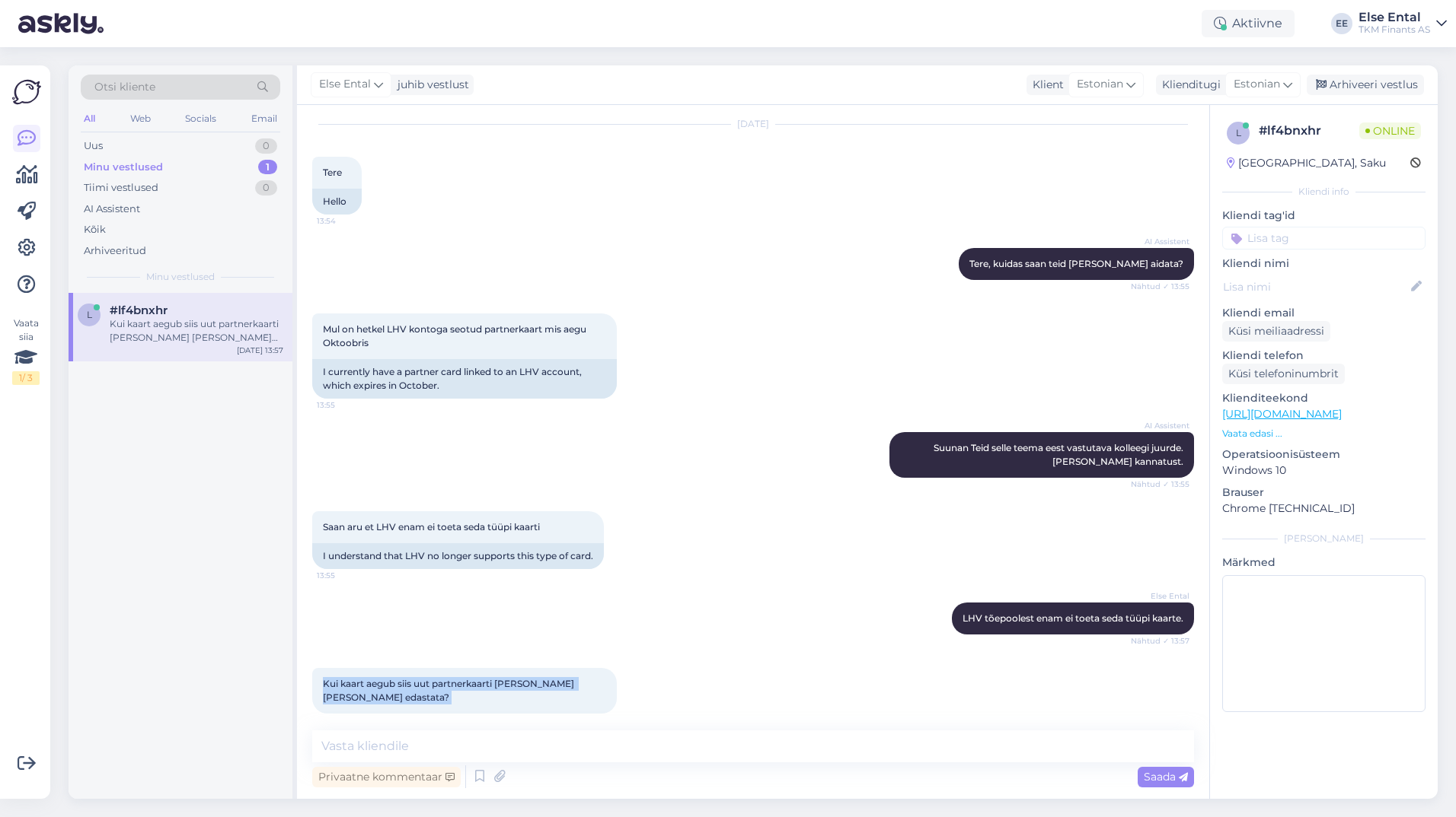
drag, startPoint x: 623, startPoint y: 684, endPoint x: 316, endPoint y: 682, distance: 307.0
click at [316, 682] on div "Kui kaart aegub siis uut partnerkaarti [PERSON_NAME] [PERSON_NAME] edastata? 13…" at bounding box center [464, 691] width 305 height 46
copy div "Kui kaart aegub siis uut partnerkaarti [PERSON_NAME] [PERSON_NAME] edastata? 13…"
click at [1120, 351] on div "Mul on hetkel LHV kontoga seotud partnerkaart mis aegu Oktoobris 13:55 I curren…" at bounding box center [753, 356] width 882 height 119
click at [504, 742] on textarea at bounding box center [753, 747] width 882 height 32
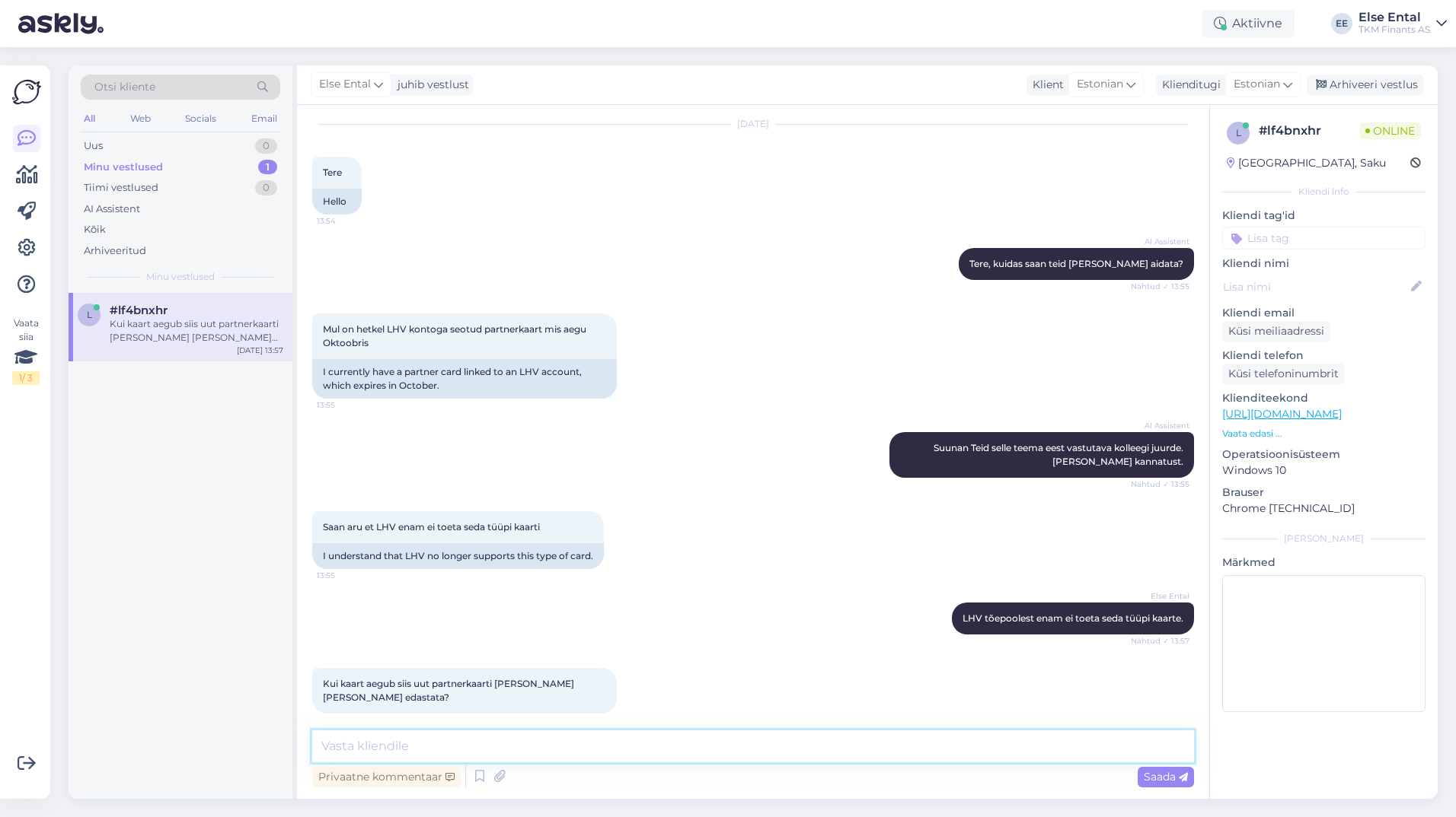
click at [504, 742] on textarea at bounding box center [753, 747] width 882 height 32
click at [472, 742] on textarea at bounding box center [753, 747] width 882 height 32
click at [422, 753] on textarea "Jah, meie" at bounding box center [753, 747] width 882 height 32
click at [582, 750] on textarea "Jah, meie LHV kaarte ei uuenda" at bounding box center [753, 747] width 882 height 32
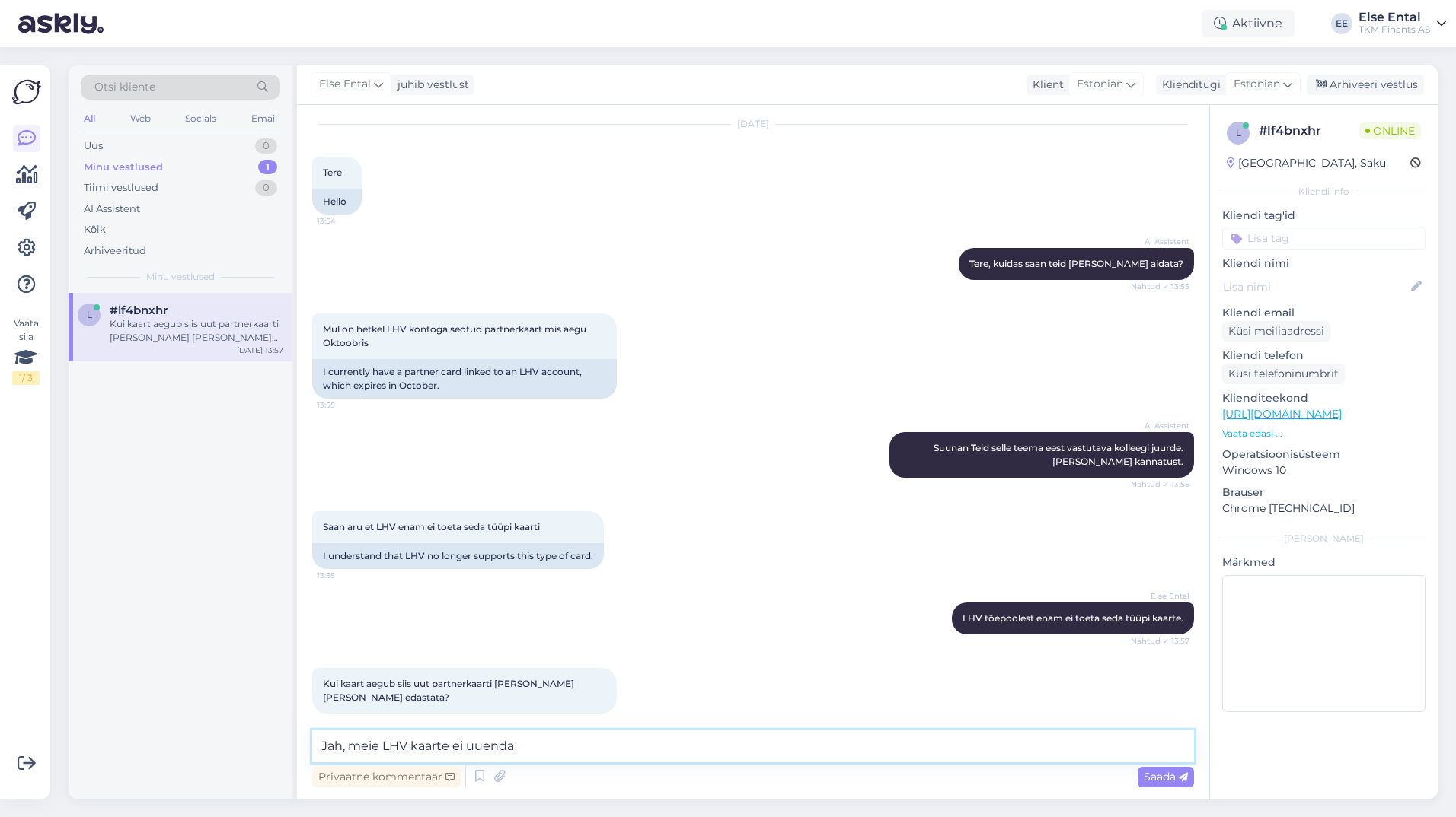
type textarea "Jah, meie LHV kaarte ei uuenda."
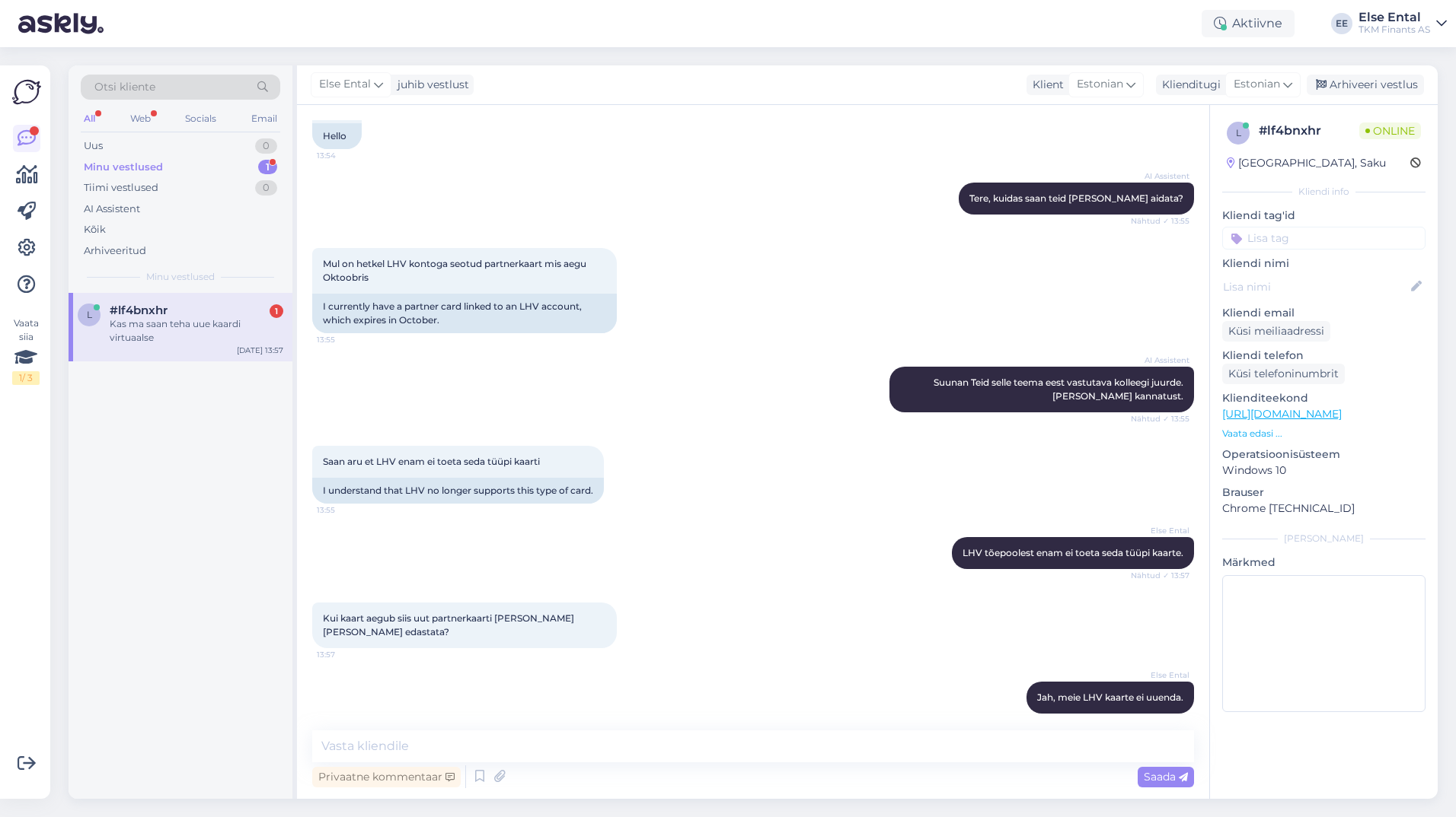
scroll to position [175, 0]
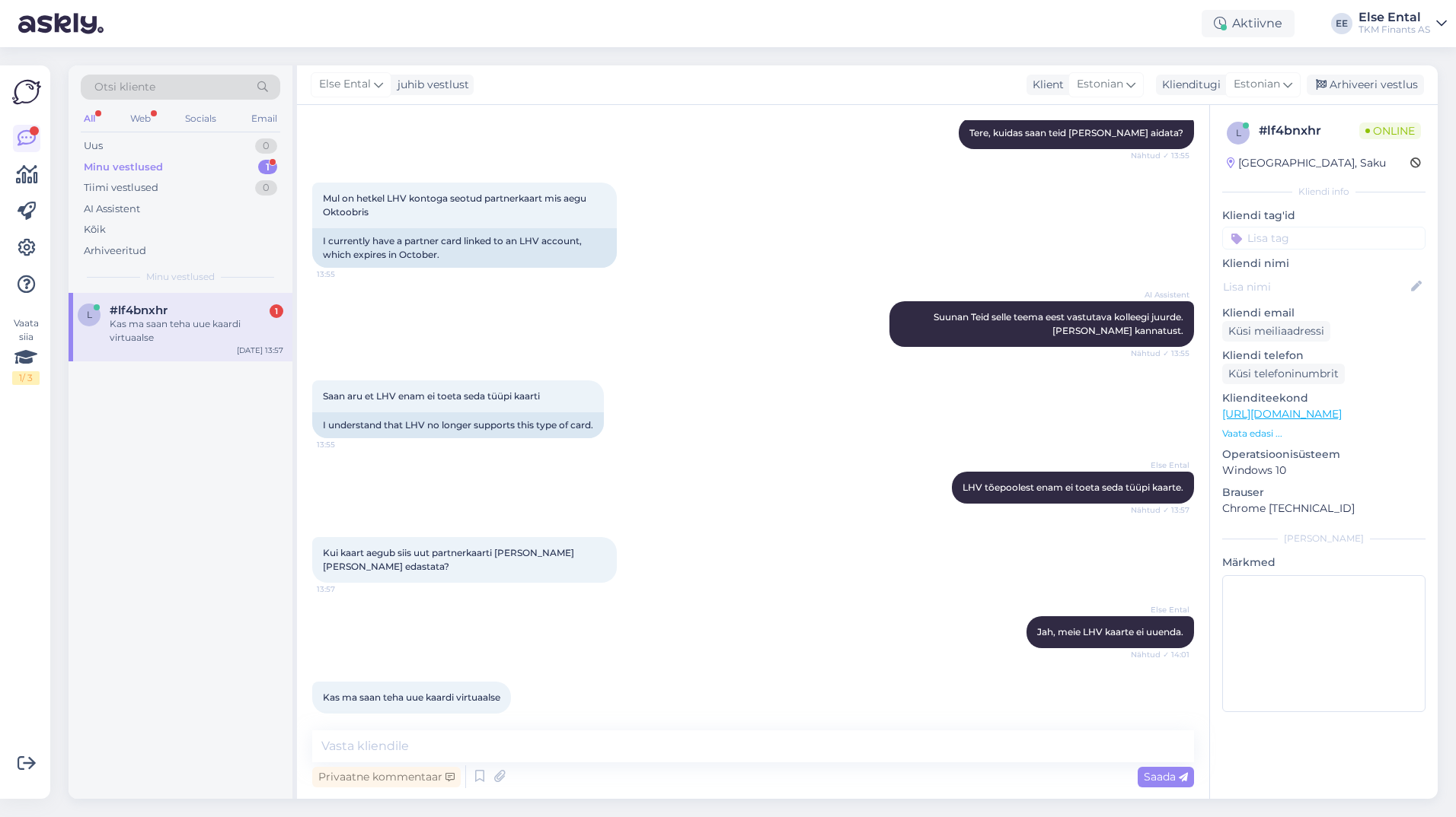
click at [682, 708] on div "Kas ma saan teha uue kaardi virtuaalse 14:01" at bounding box center [753, 697] width 882 height 65
click at [130, 246] on div "Arhiveeritud" at bounding box center [115, 251] width 63 height 15
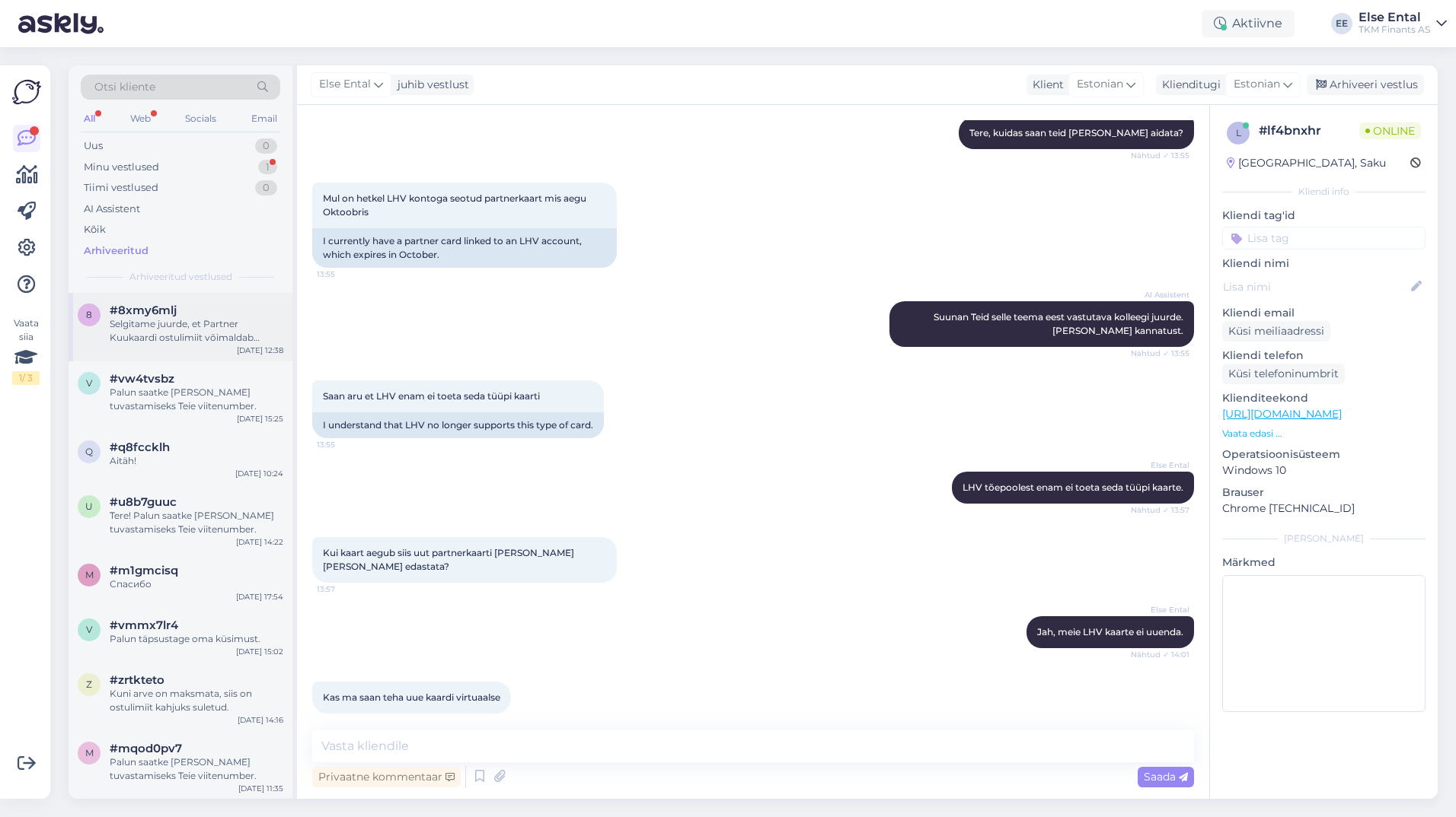
click at [152, 330] on div "Selgitame juurde, et Partner Kuukaardi ostulimiit võimaldab kliendil soetada [P…" at bounding box center [196, 331] width 174 height 27
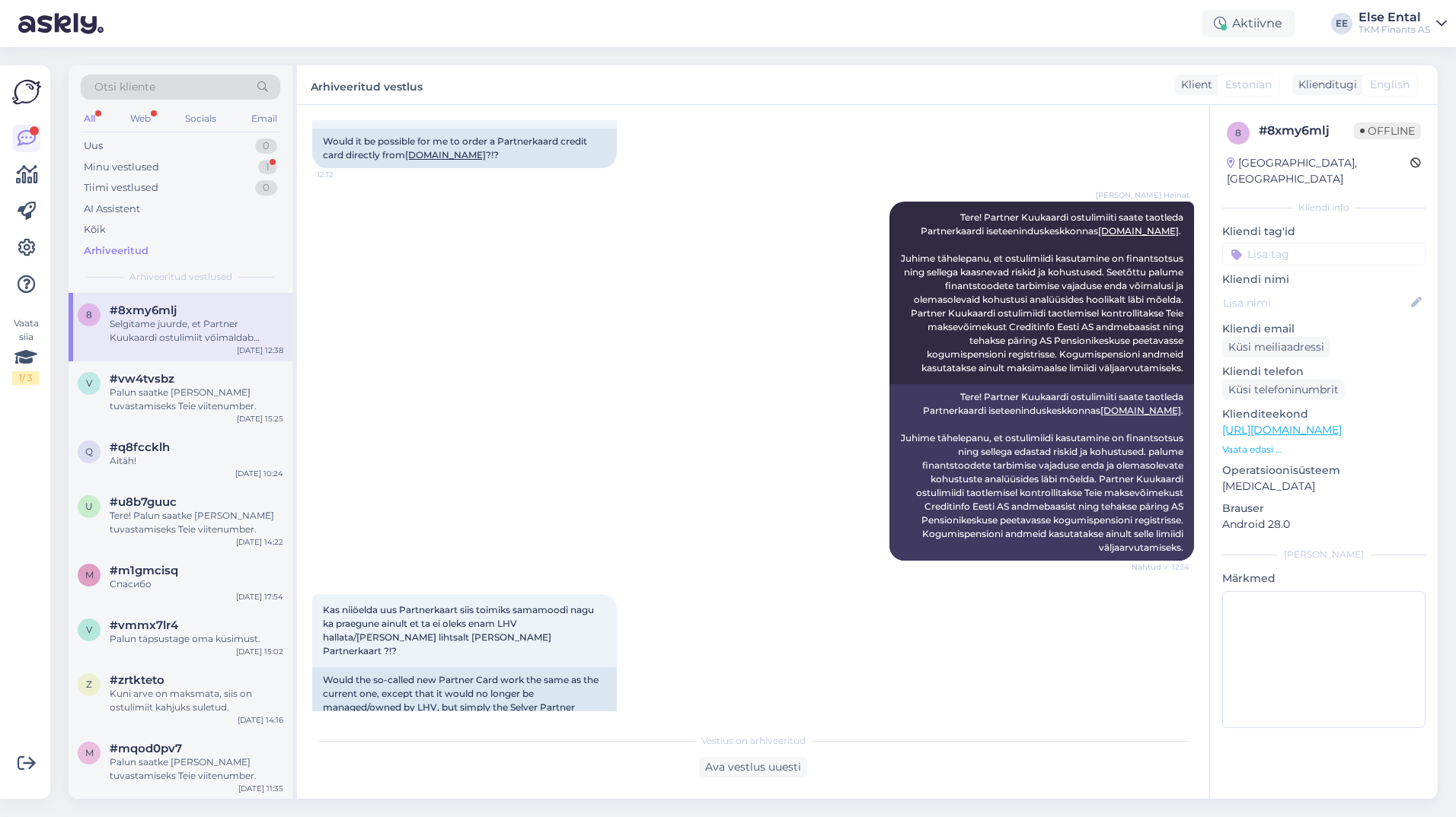
scroll to position [80, 0]
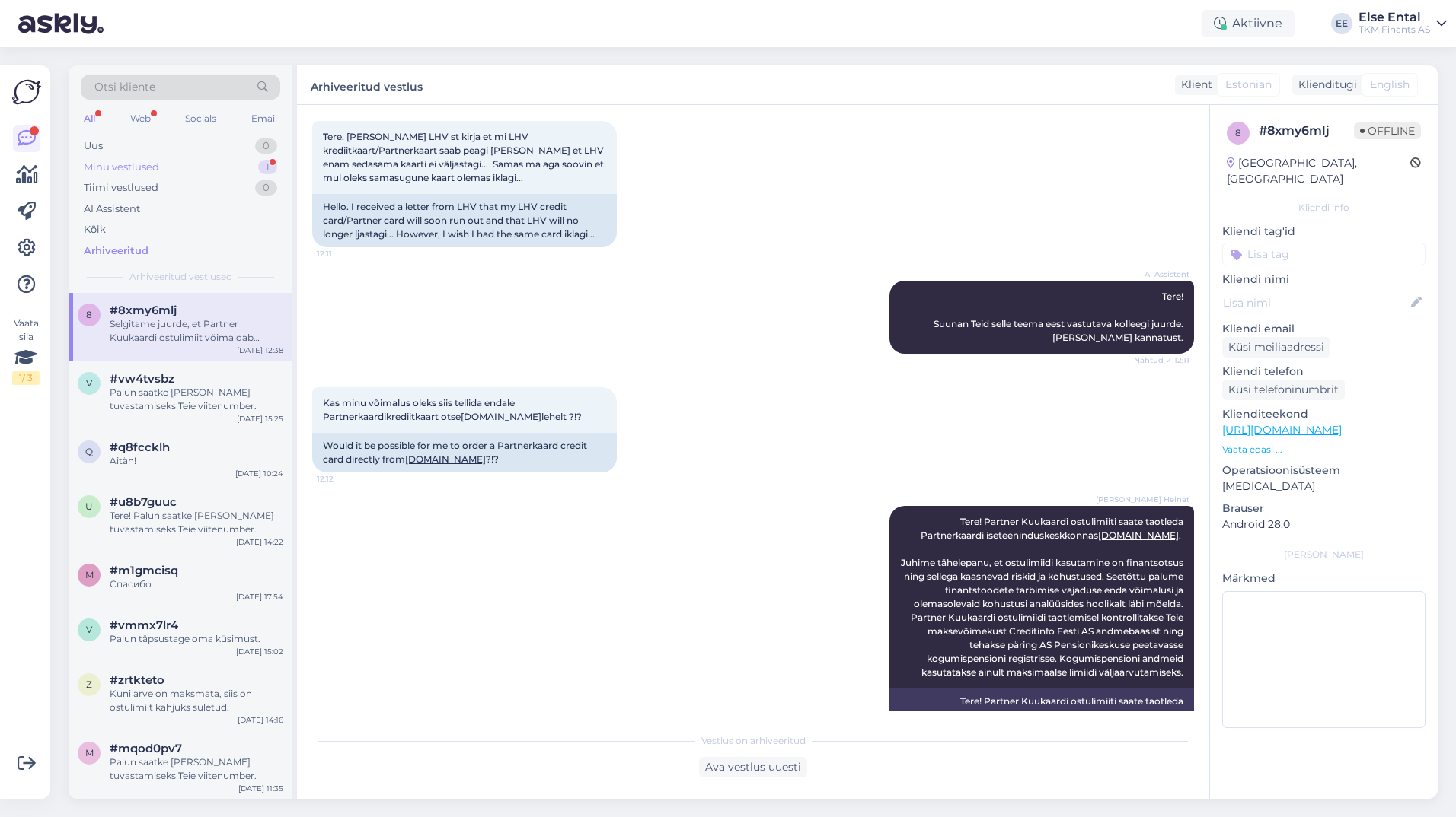
click at [125, 165] on div "Minu vestlused" at bounding box center [121, 167] width 76 height 15
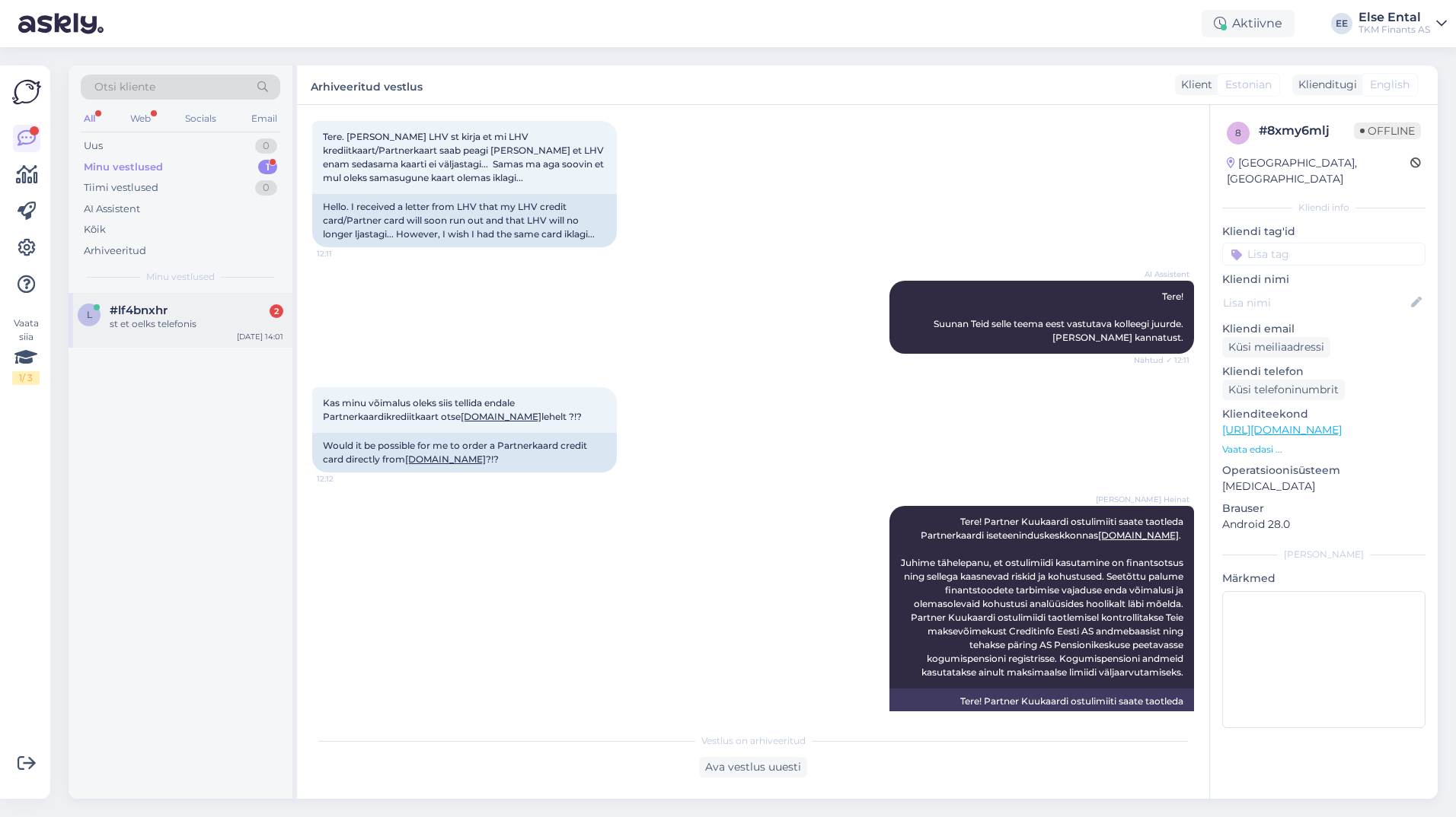
click at [144, 314] on span "#lf4bnxhr" at bounding box center [138, 310] width 58 height 14
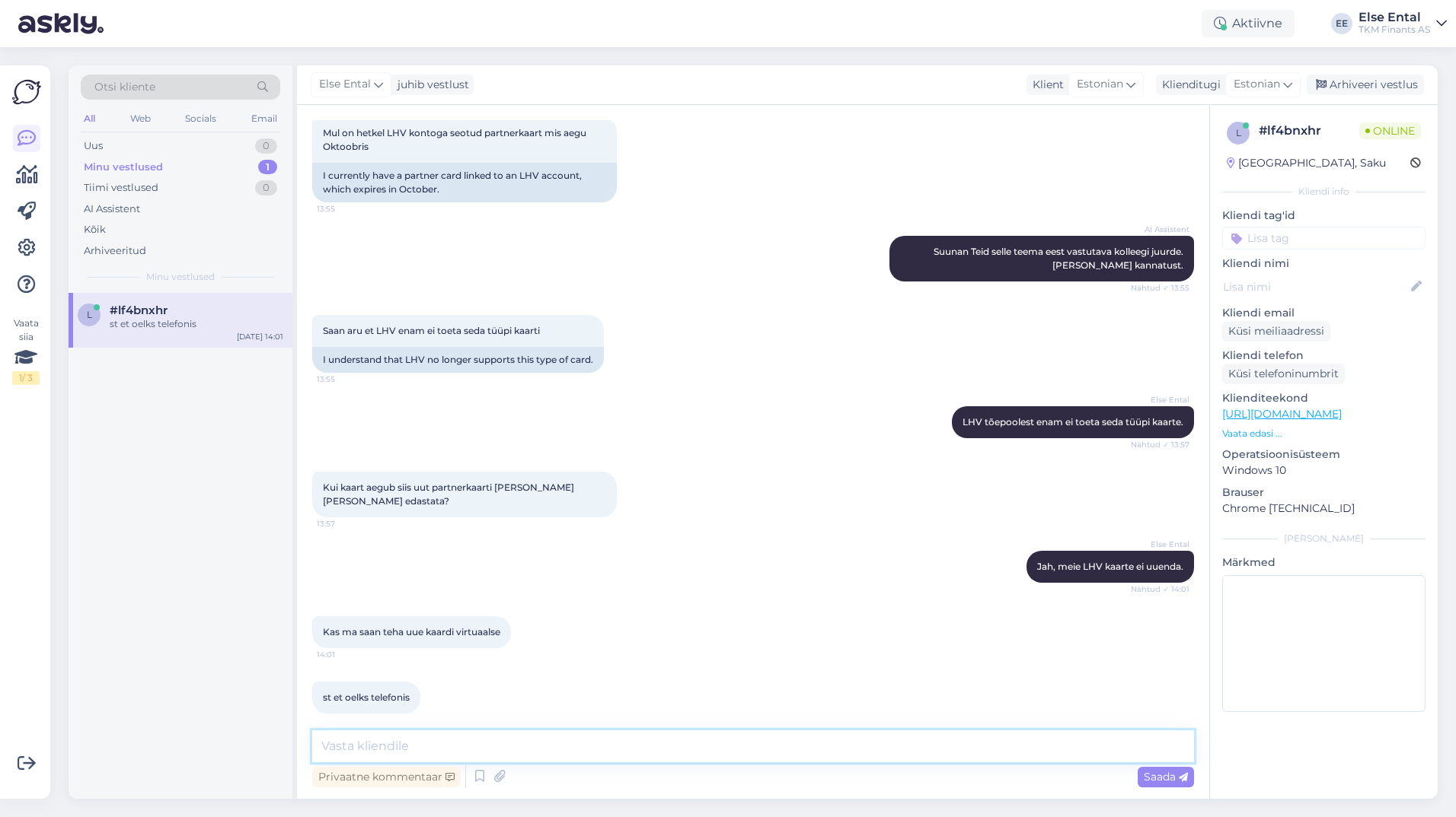
click at [504, 756] on textarea at bounding box center [753, 747] width 882 height 32
click at [432, 751] on textarea at bounding box center [753, 747] width 882 height 32
click at [803, 738] on textarea "Virtuaalse Partnerkaardi saamiseks tuleb alla laadida Partnerkaardi äpp" at bounding box center [753, 747] width 882 height 32
paste textarea "tuvasta ennast mobiil-ID või Smart-IDga ja nõustu kasutustingimustega. Kui Sul …"
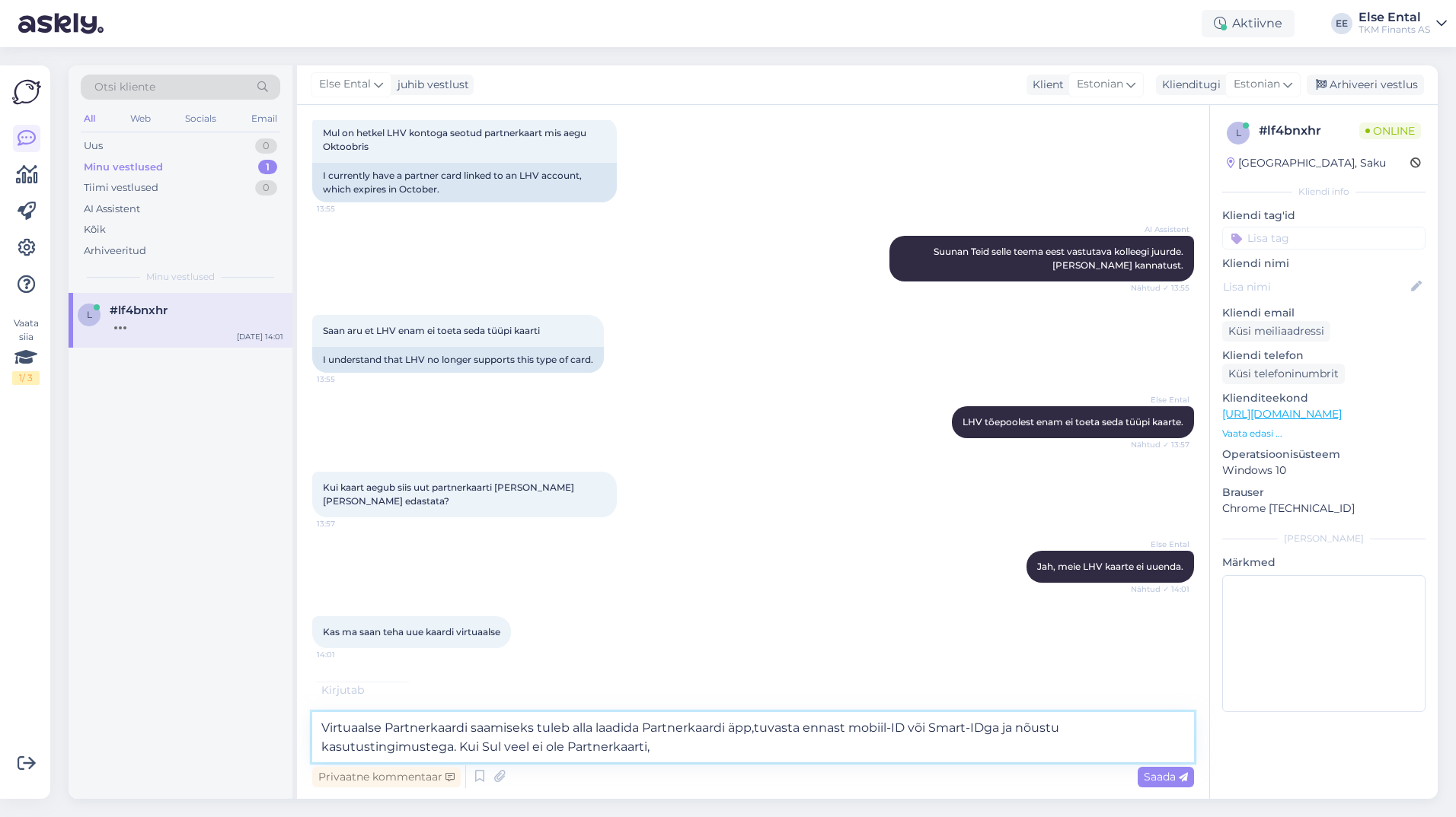
click at [758, 731] on textarea "Virtuaalse Partnerkaardi saamiseks tuleb alla laadida Partnerkaardi äpp,tuvasta…" at bounding box center [753, 737] width 882 height 50
click at [804, 732] on textarea "Virtuaalse Partnerkaardi saamiseks tuleb alla laadida Partnerkaardi äpp, tuvast…" at bounding box center [753, 737] width 882 height 50
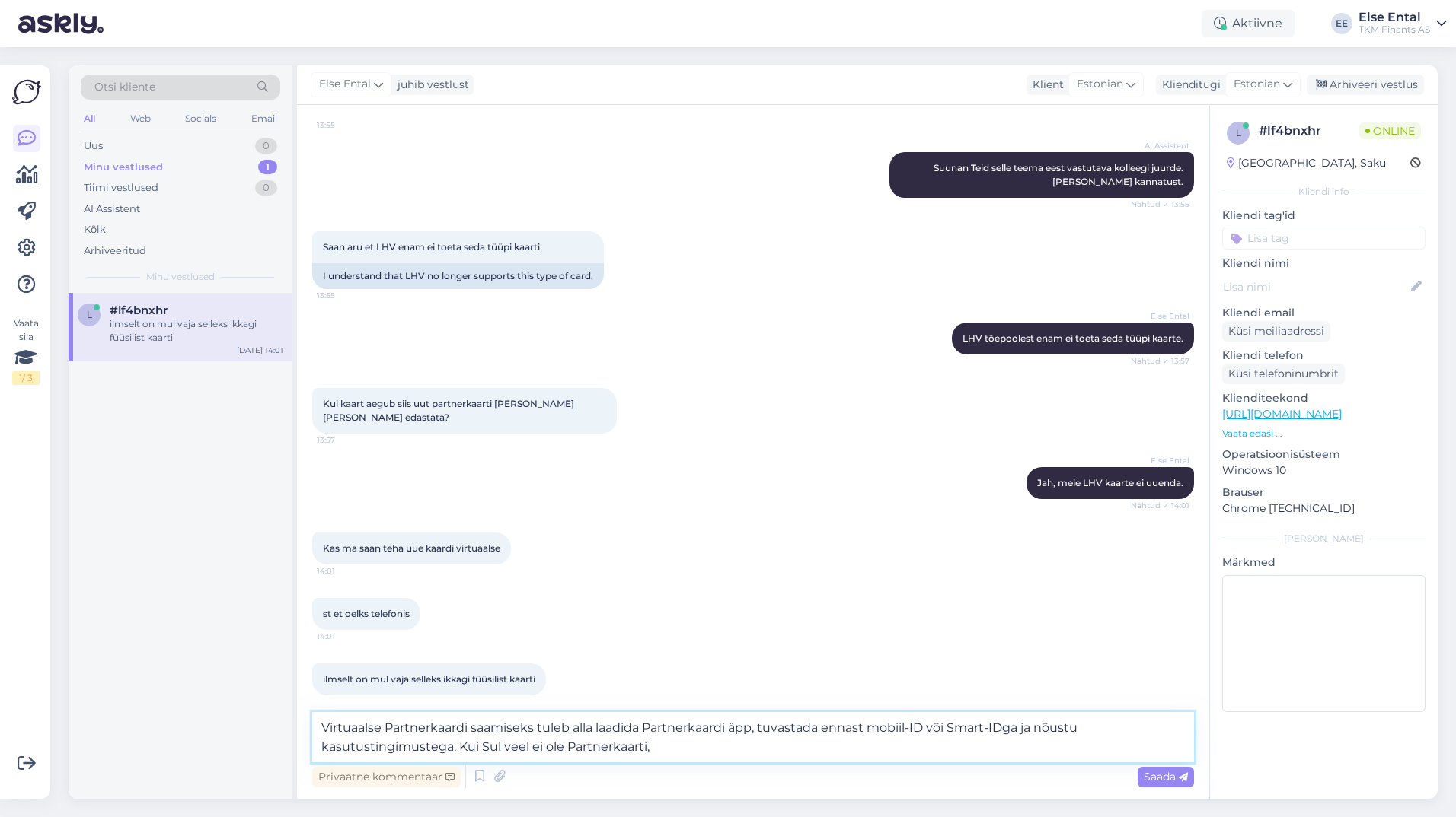
click at [1081, 724] on textarea "Virtuaalse Partnerkaardi saamiseks tuleb alla laadida Partnerkaardi äpp, tuvast…" at bounding box center [753, 737] width 882 height 50
drag, startPoint x: 666, startPoint y: 745, endPoint x: 460, endPoint y: 745, distance: 206.0
click at [460, 745] on textarea "Virtuaalse Partnerkaardi saamiseks tuleb alla laadida Partnerkaardi äpp, tuvast…" at bounding box center [753, 737] width 882 height 50
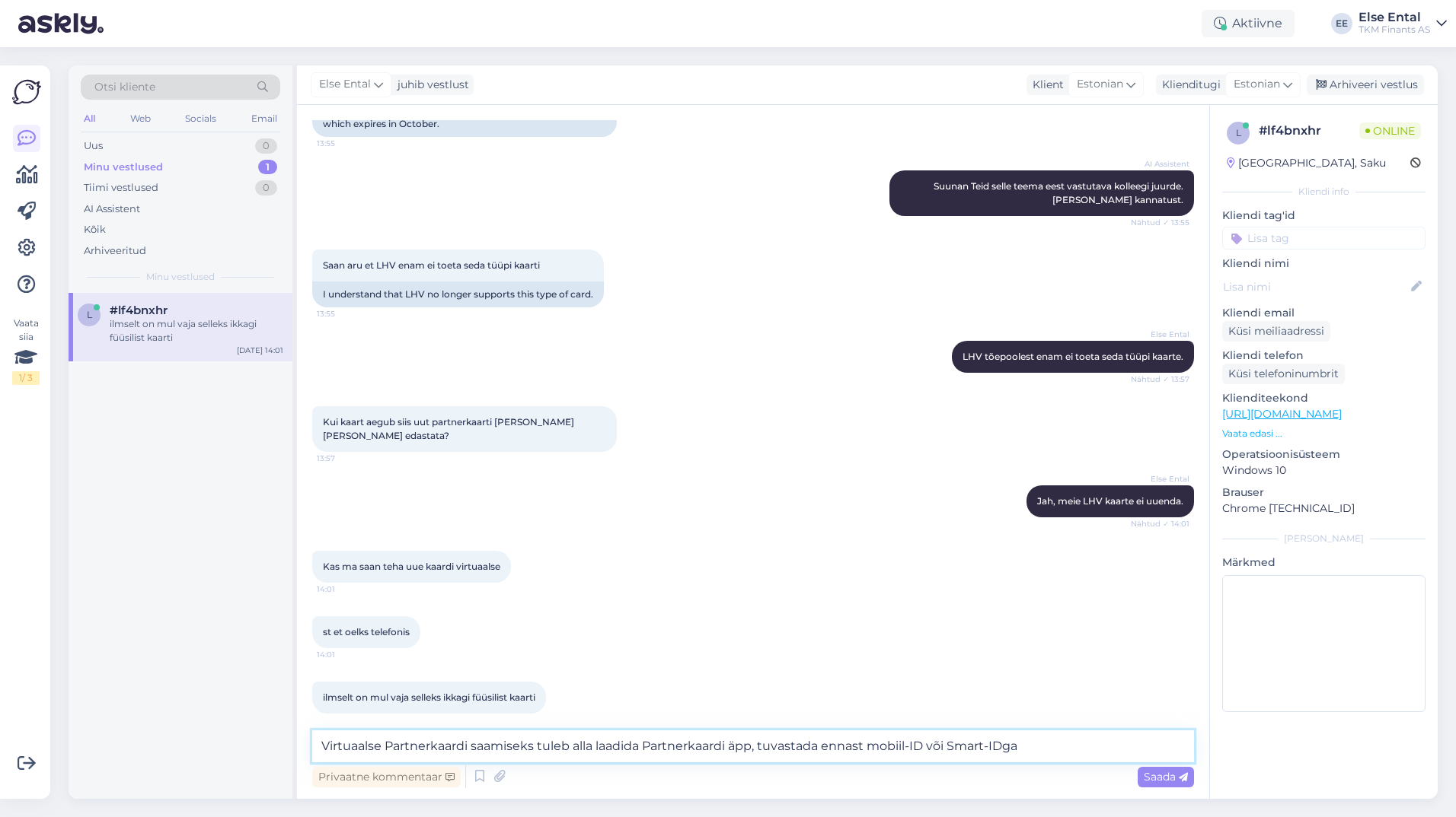
drag, startPoint x: 1081, startPoint y: 745, endPoint x: 756, endPoint y: 749, distance: 325.0
click at [756, 749] on textarea "Virtuaalse Partnerkaardi saamiseks tuleb alla laadida Partnerkaardi äpp, tuvast…" at bounding box center [753, 747] width 882 height 32
click at [762, 748] on textarea "Virtuaalse Partnerkaardi saamiseks tuleb alla laadida Partnerkaardi äpp, tuvast…" at bounding box center [753, 747] width 882 height 32
click at [1052, 745] on textarea "Virtuaalse Partnerkaardi saamiseks tuleb alla laadida Partnerkaardi äpp ja tuva…" at bounding box center [753, 747] width 882 height 32
click at [1061, 751] on textarea "Virtuaalse Partnerkaardi saamiseks tuleb alla laadida Partnerkaardi äpp ja tuva…" at bounding box center [753, 747] width 882 height 32
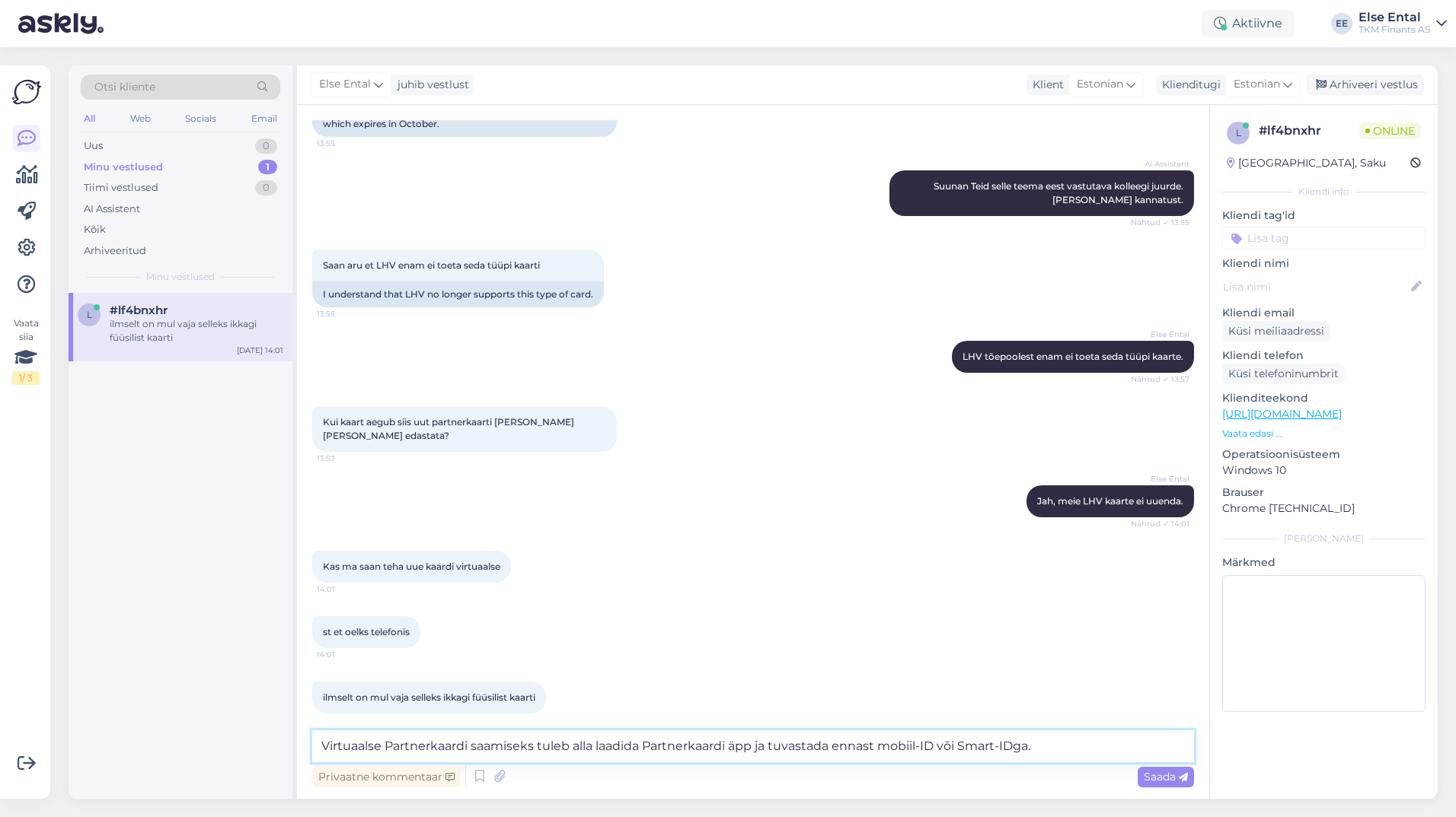
click at [1056, 748] on textarea "Virtuaalse Partnerkaardi saamiseks tuleb alla laadida Partnerkaardi äpp ja tuva…" at bounding box center [753, 747] width 882 height 32
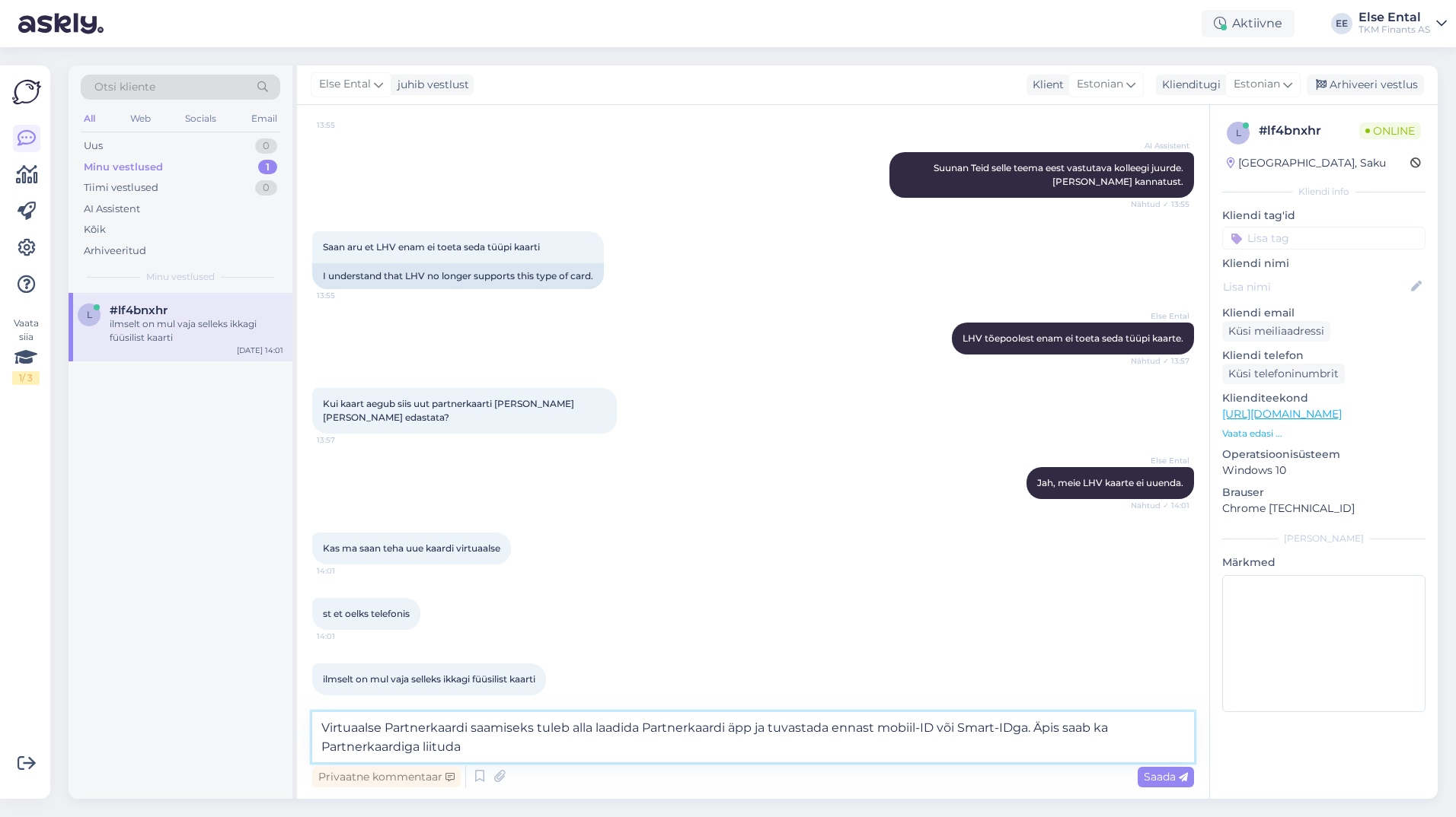
type textarea "Virtuaalse Partnerkaardi saamiseks tuleb alla laadida Partnerkaardi äpp ja tuva…"
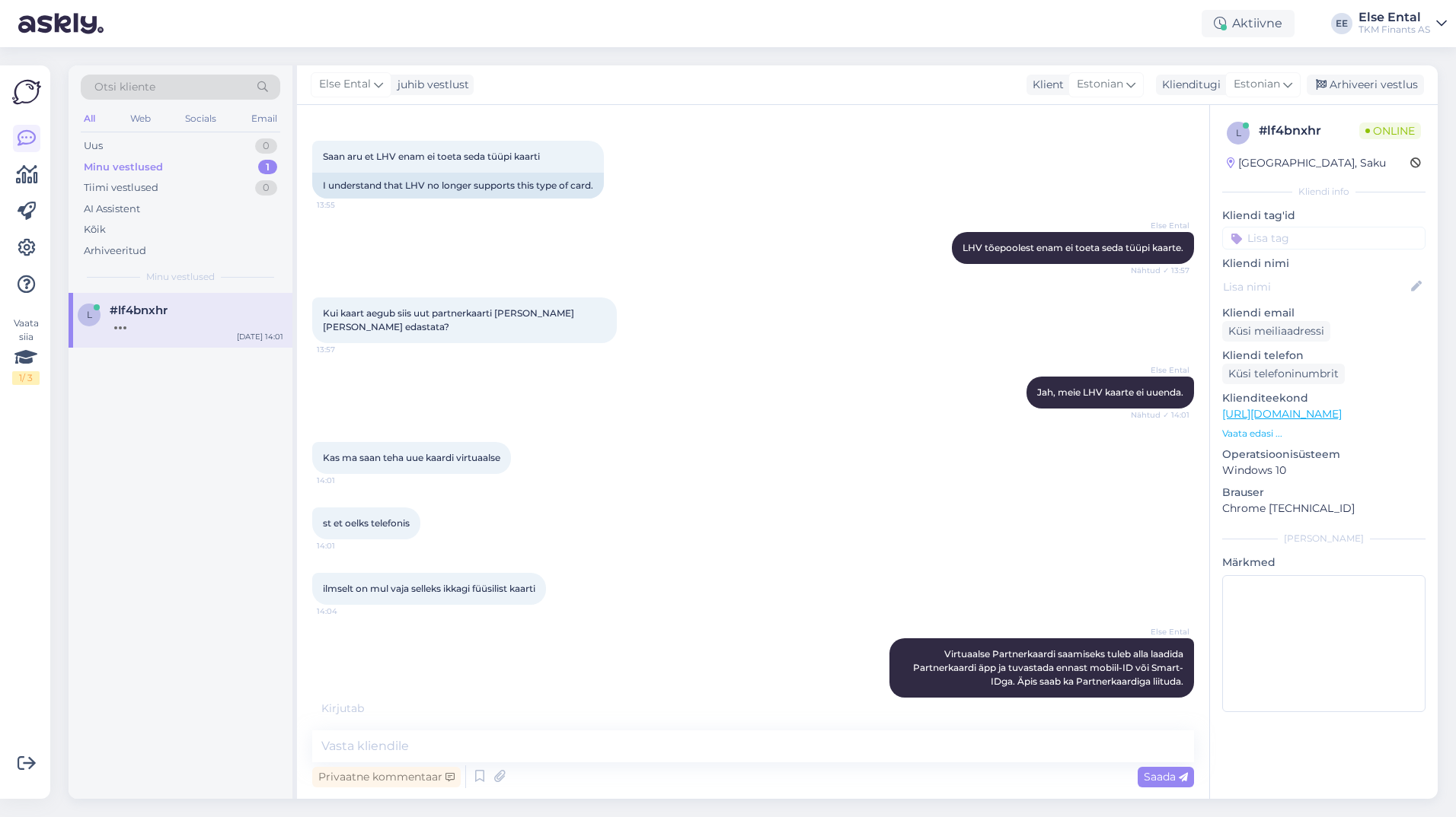
scroll to position [464, 0]
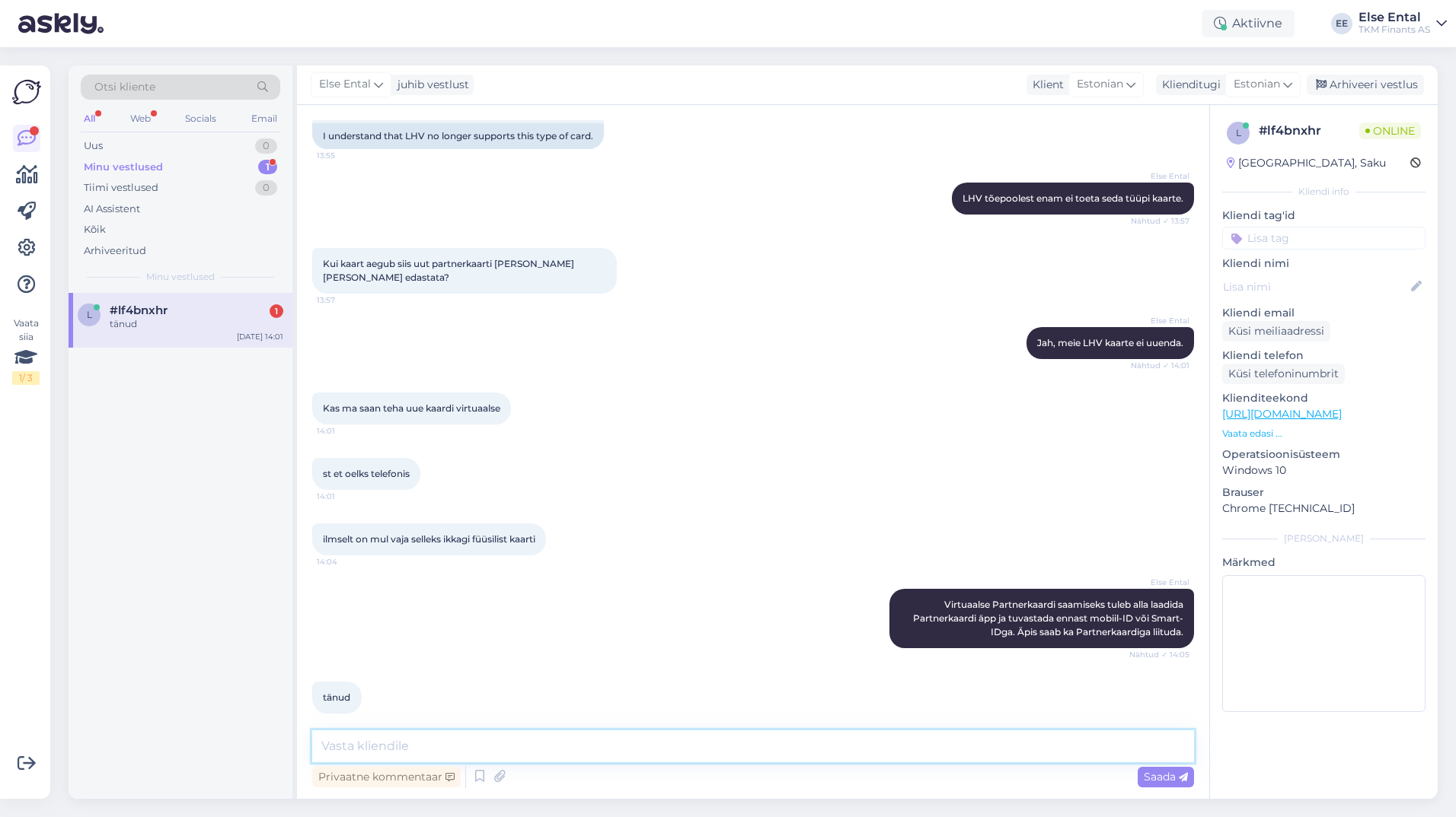
click at [496, 750] on textarea at bounding box center [753, 747] width 882 height 32
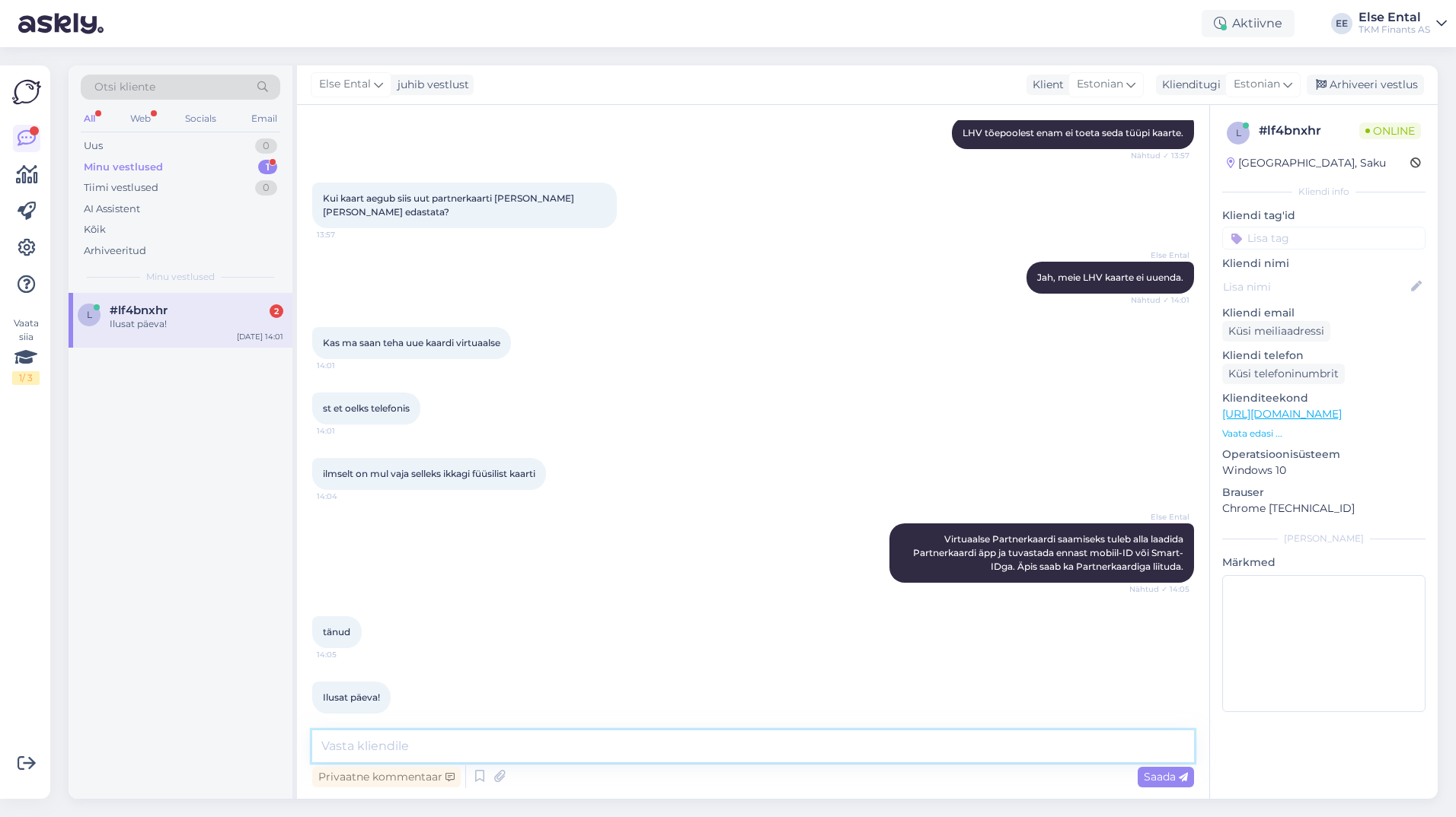
click at [500, 753] on textarea at bounding box center [753, 747] width 882 height 32
type textarea "Kena päeva!"
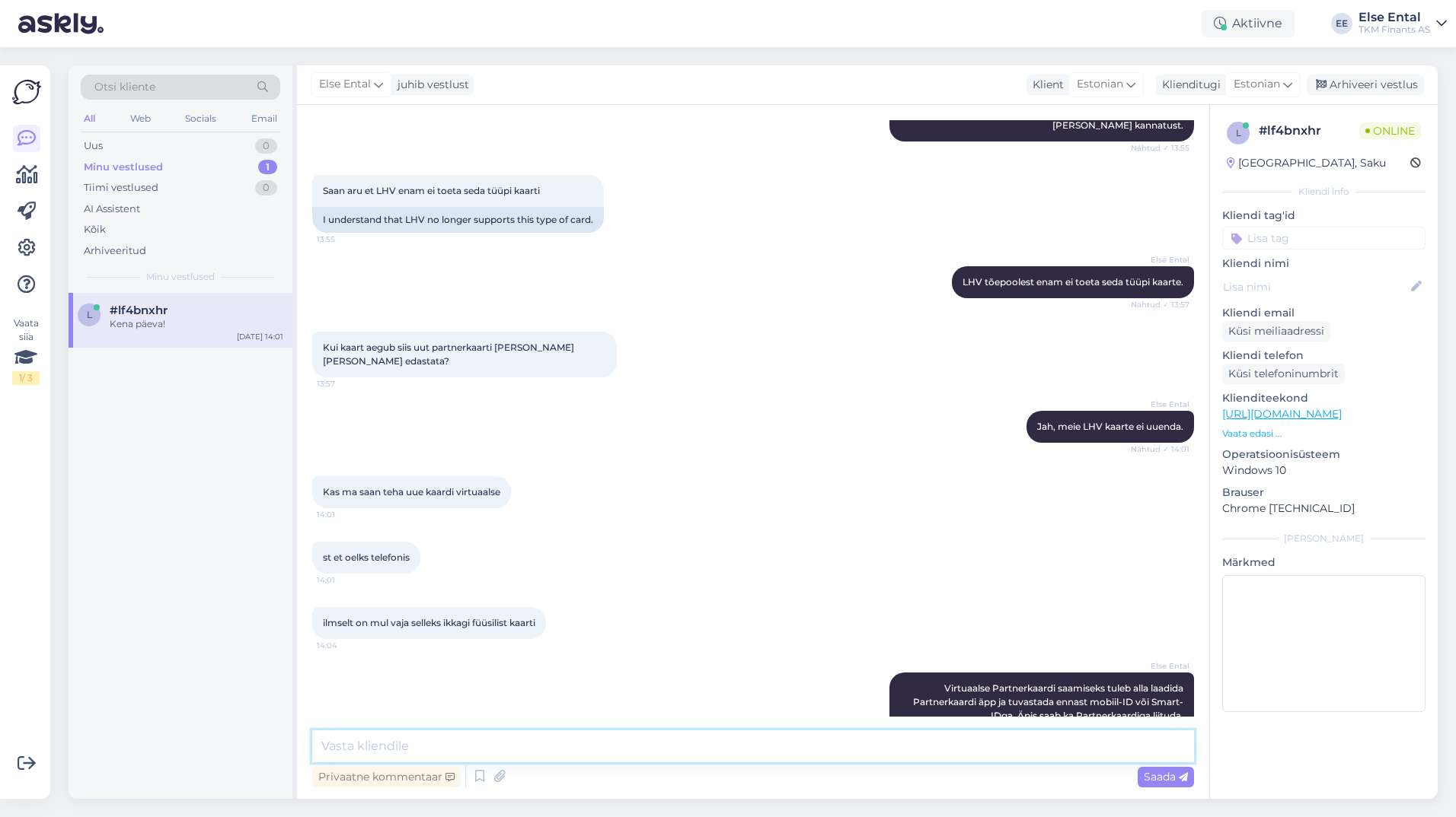
scroll to position [595, 0]
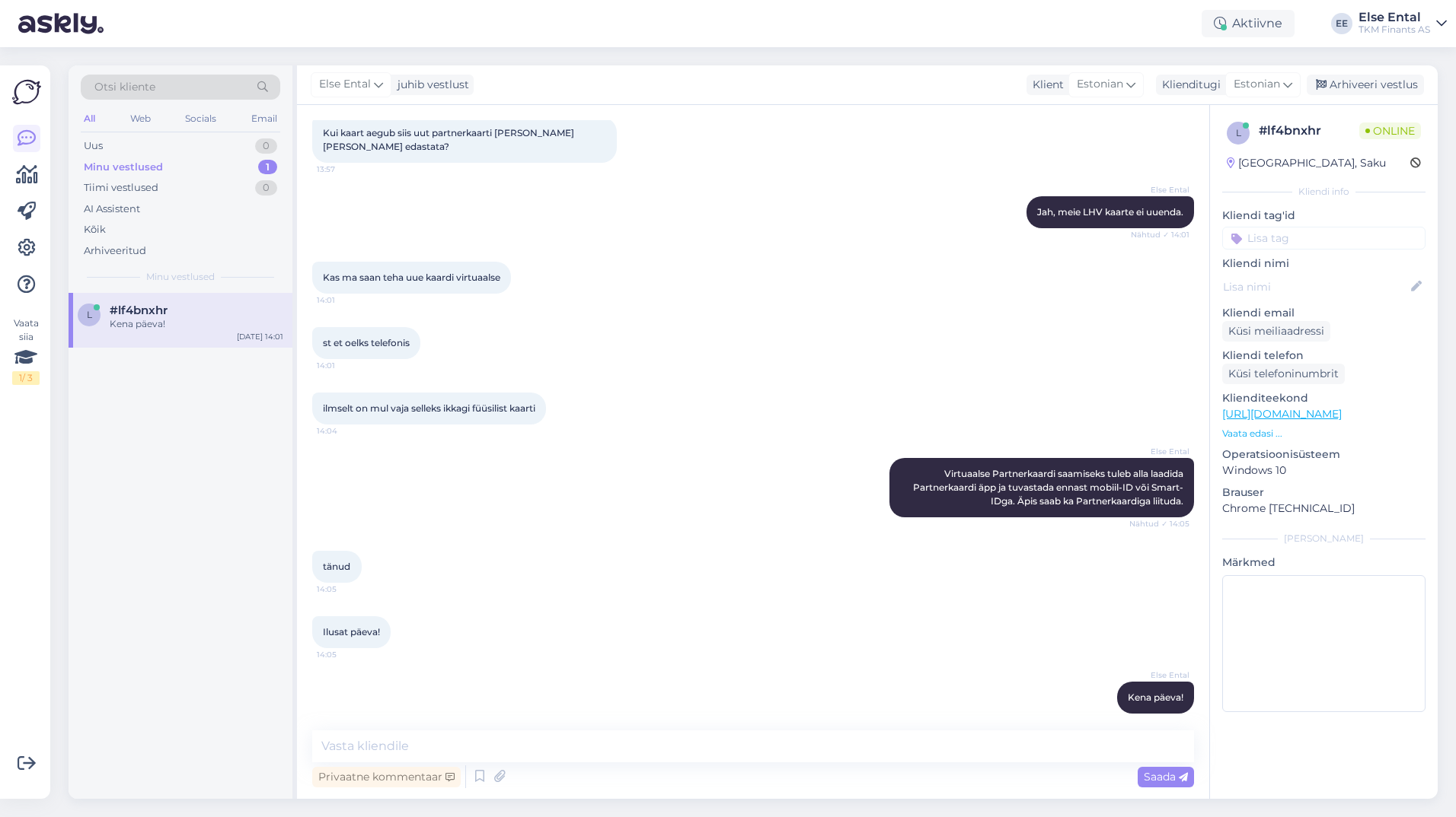
click at [153, 753] on div "l #lf4bnxhr Kena päeva! [DATE] 14:01" at bounding box center [180, 545] width 224 height 506
click at [1356, 82] on div "Arhiveeri vestlus" at bounding box center [1365, 85] width 117 height 21
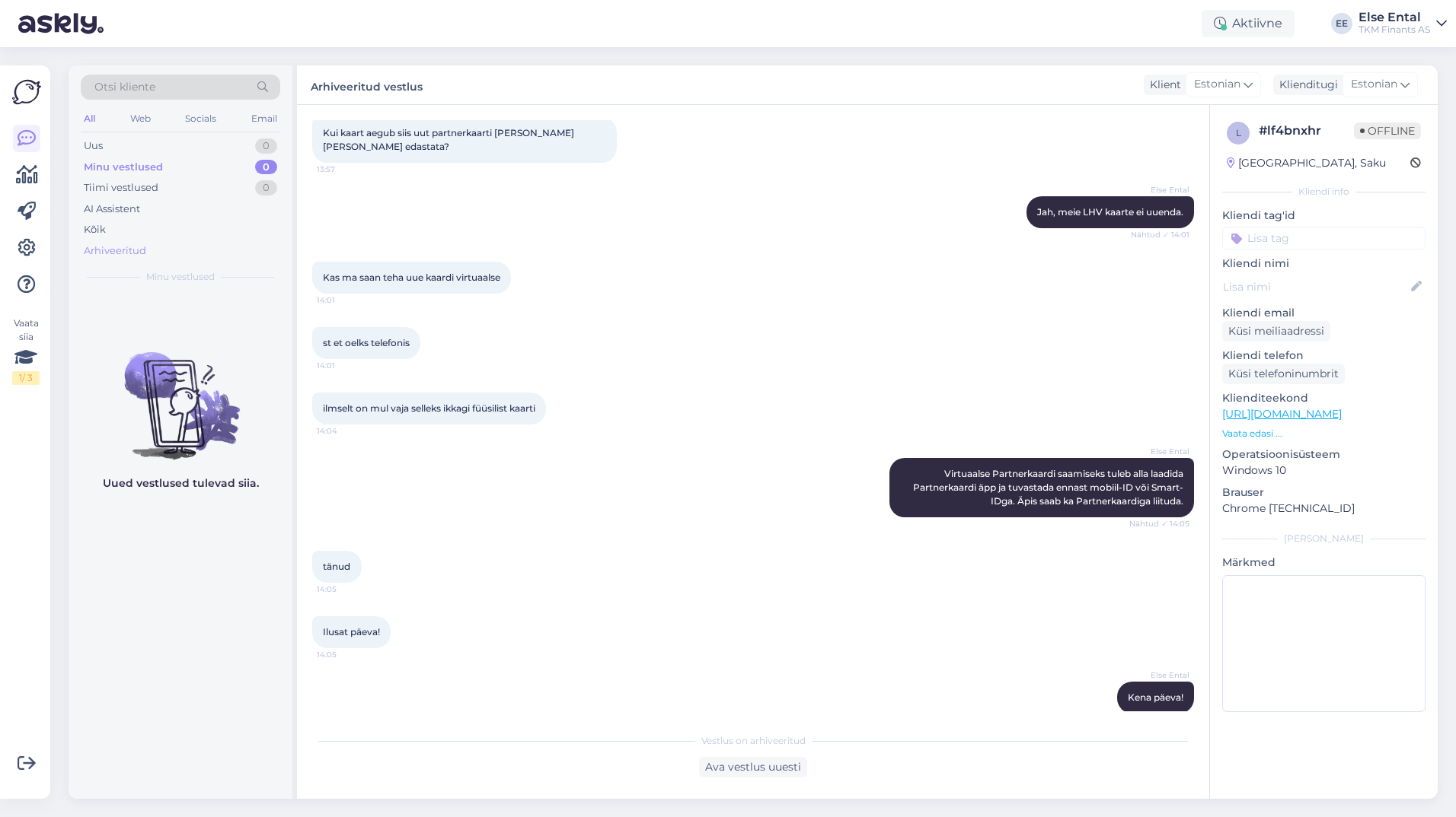
click at [101, 252] on div "Arhiveeritud" at bounding box center [115, 251] width 63 height 15
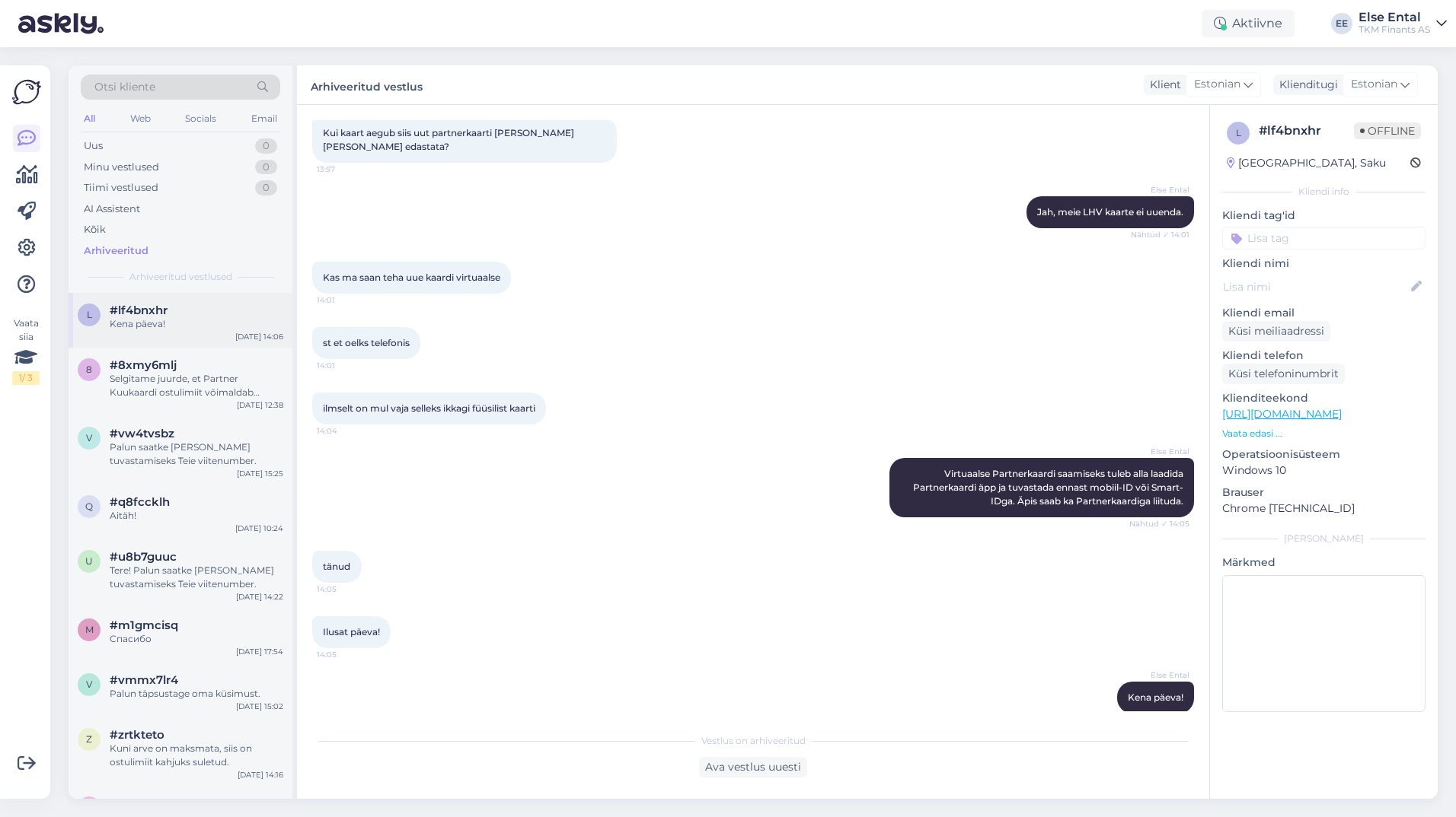
click at [171, 319] on div "Kena päeva!" at bounding box center [196, 324] width 174 height 14
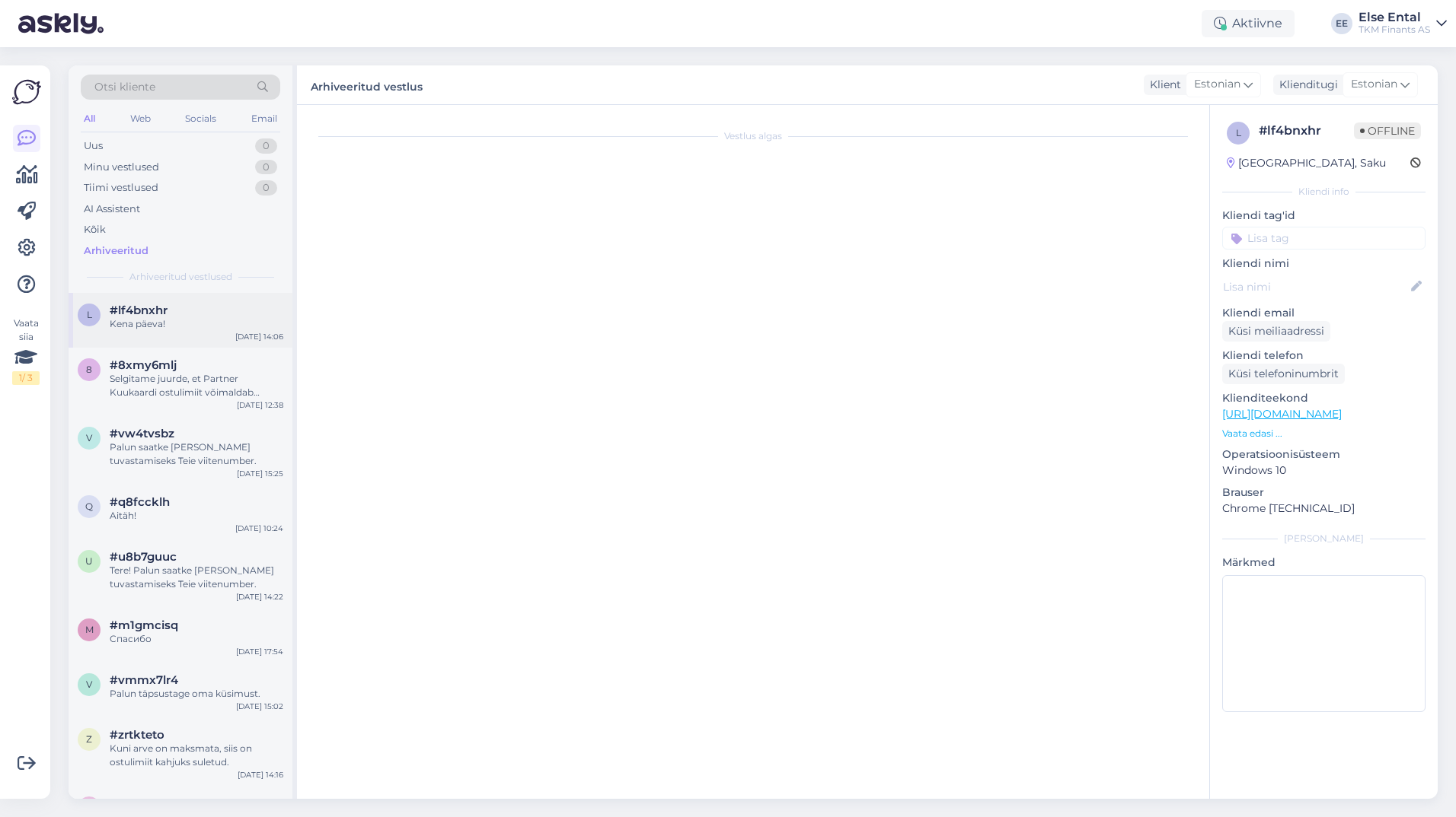
scroll to position [601, 0]
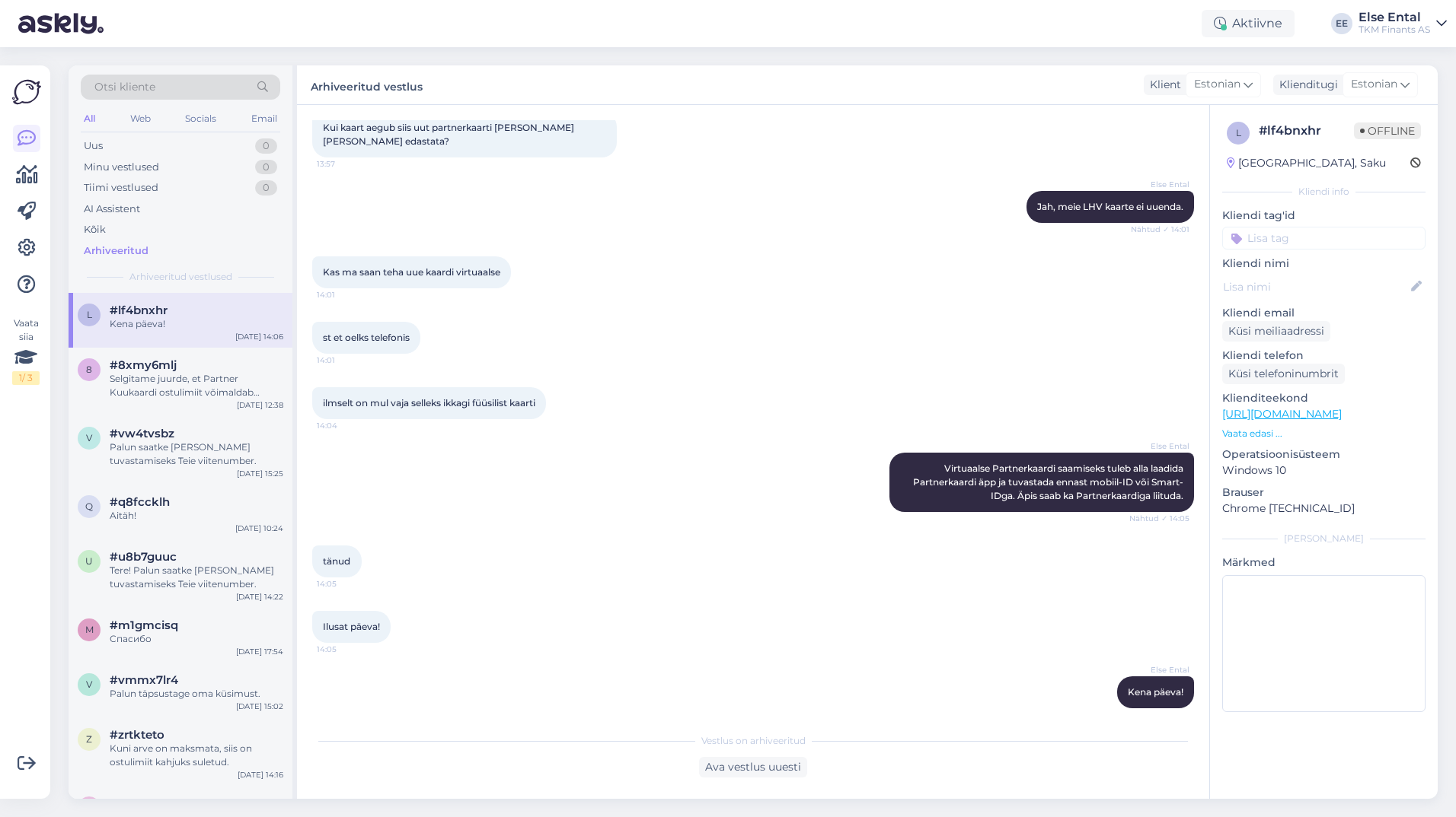
click at [513, 549] on div "tänud 14:05" at bounding box center [753, 561] width 882 height 65
click at [1231, 14] on div "Aktiivne" at bounding box center [1247, 23] width 93 height 27
click at [1166, 92] on button "15 minutit" at bounding box center [1156, 94] width 65 height 17
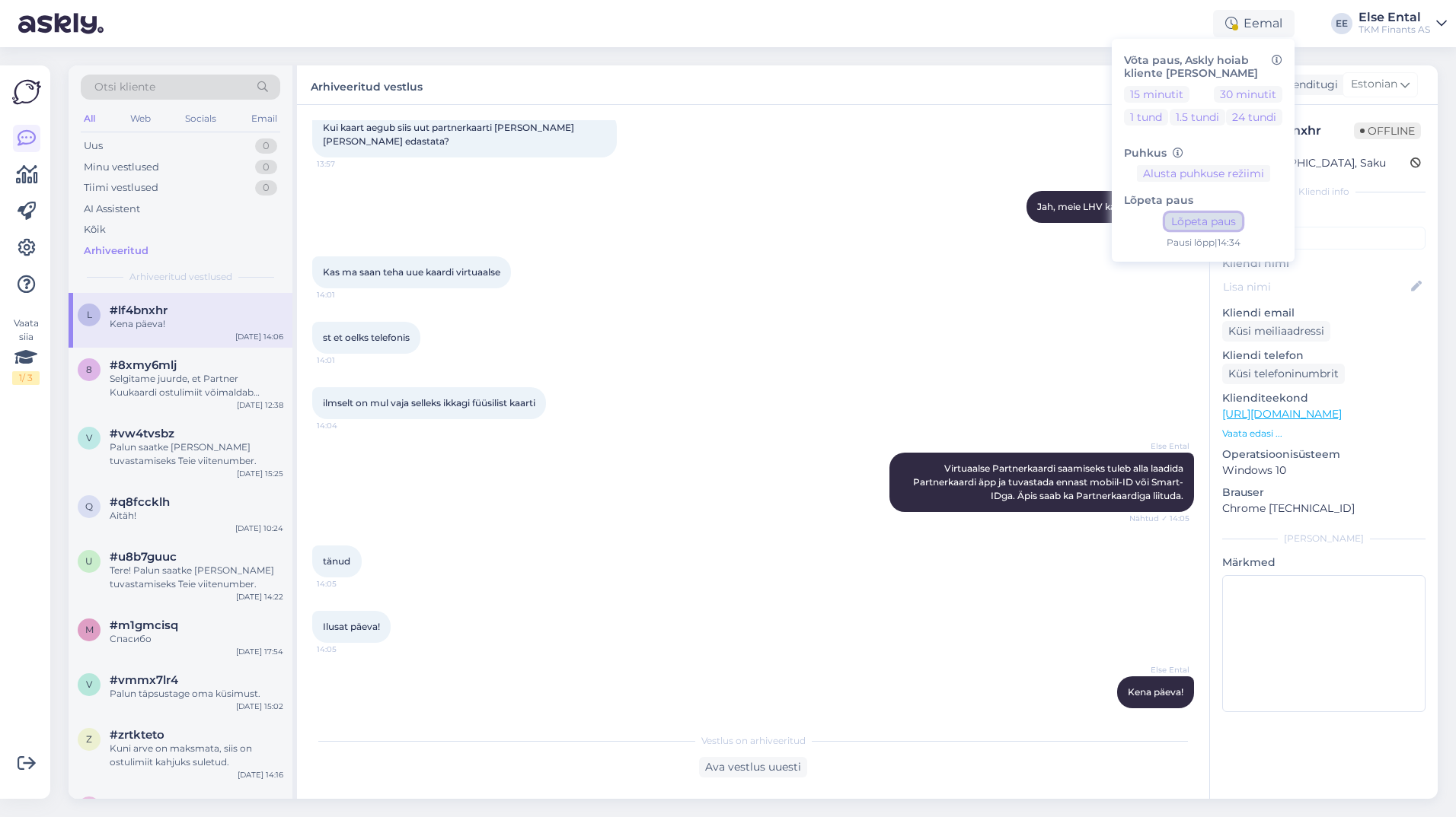
click at [1185, 228] on button "Lõpeta paus" at bounding box center [1203, 221] width 77 height 17
click at [771, 320] on div "st et oelks telefonis 14:01" at bounding box center [753, 338] width 882 height 65
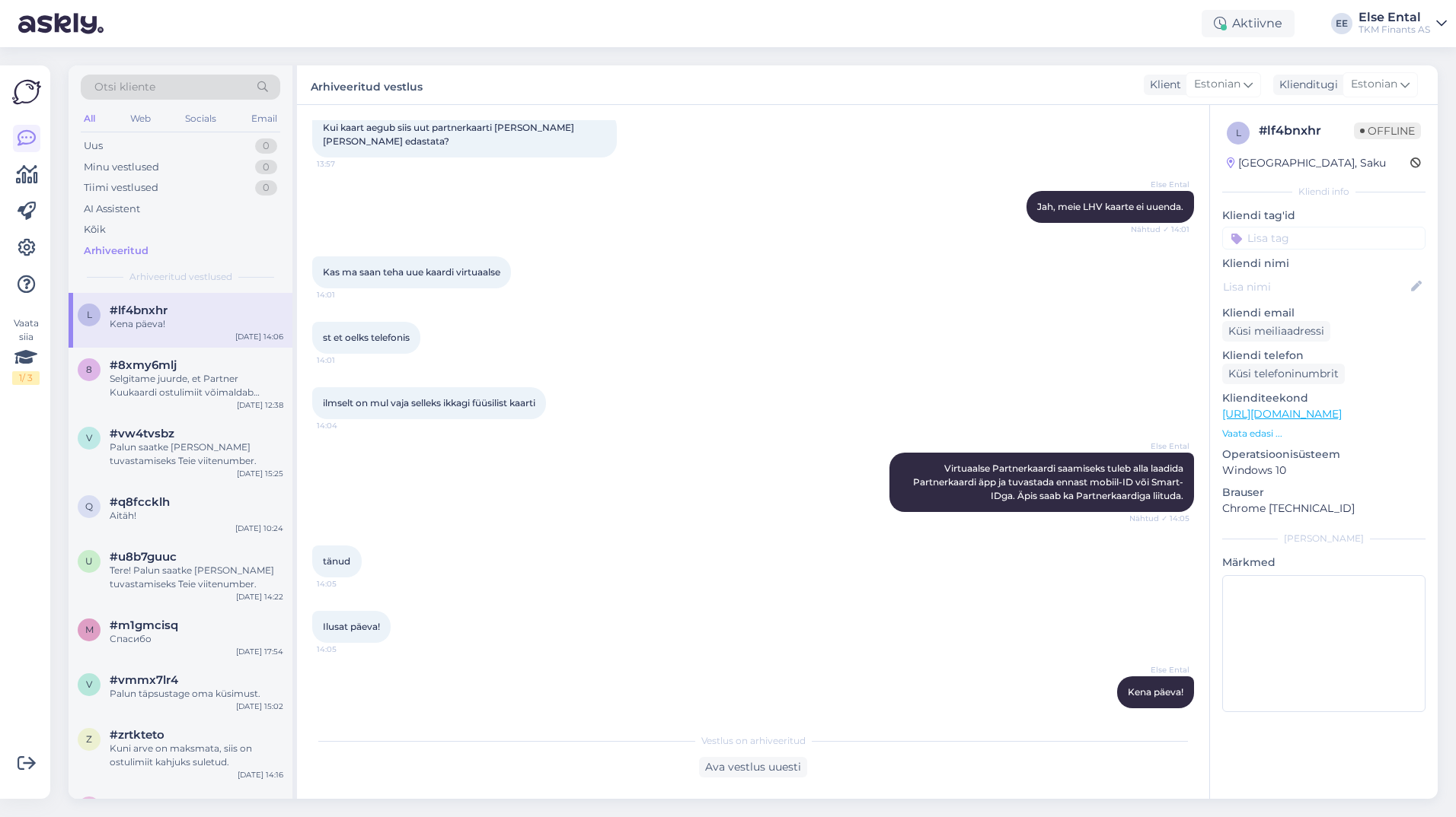
click at [536, 29] on div "Aktiivne Võta paus, Askly hoiab kliente [PERSON_NAME] 15 minutit 30 minutit 1 t…" at bounding box center [728, 23] width 1456 height 47
click at [121, 147] on div "Uus 0" at bounding box center [180, 146] width 199 height 21
